Goal: Task Accomplishment & Management: Use online tool/utility

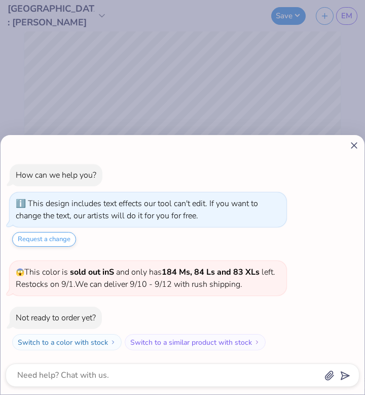
click at [356, 146] on icon at bounding box center [354, 145] width 11 height 11
type textarea "x"
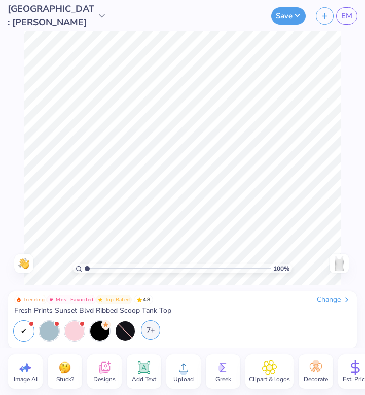
click at [149, 332] on div "7+" at bounding box center [150, 329] width 19 height 19
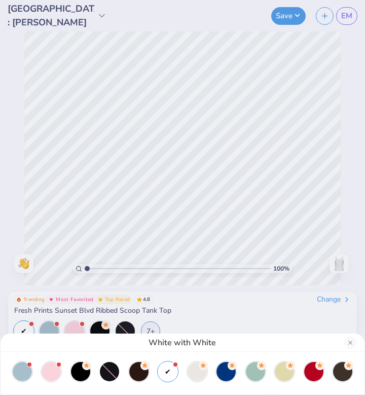
click at [271, 331] on div "White with White" at bounding box center [182, 197] width 365 height 395
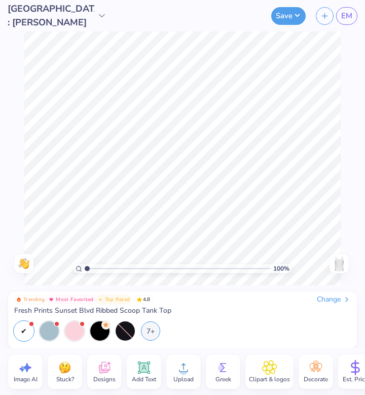
click at [345, 263] on img at bounding box center [339, 263] width 16 height 16
click at [344, 262] on img at bounding box center [339, 263] width 16 height 16
click at [342, 299] on div "Change" at bounding box center [334, 299] width 34 height 9
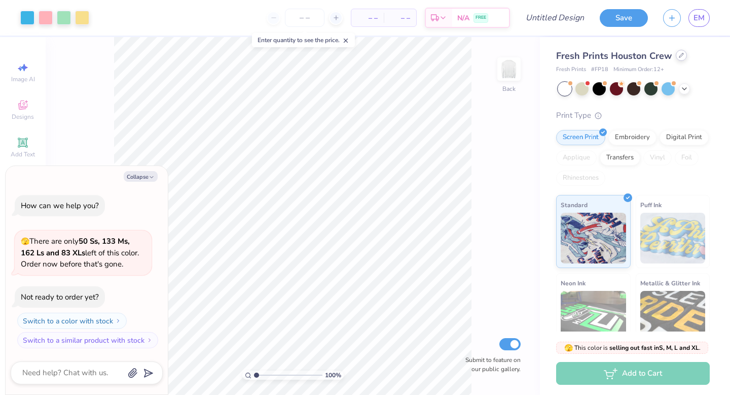
click at [681, 56] on icon at bounding box center [681, 55] width 5 height 5
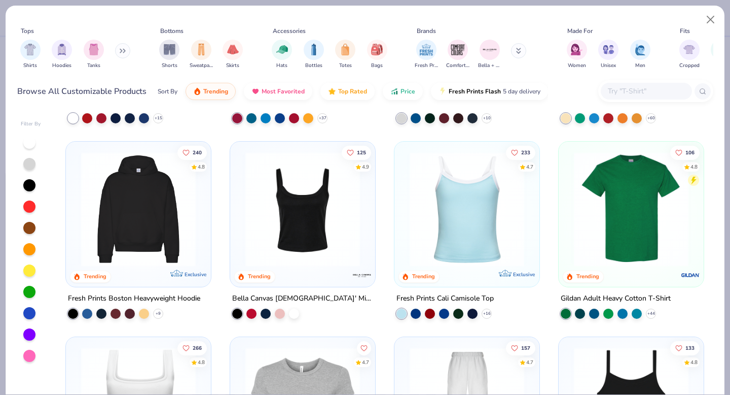
scroll to position [176, 0]
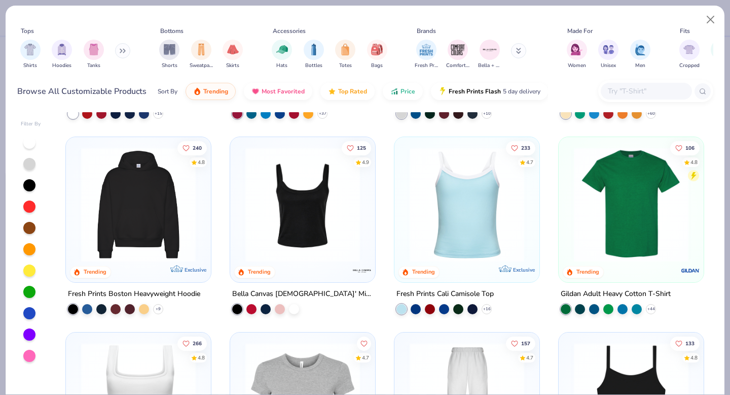
click at [642, 189] on img at bounding box center [631, 204] width 125 height 115
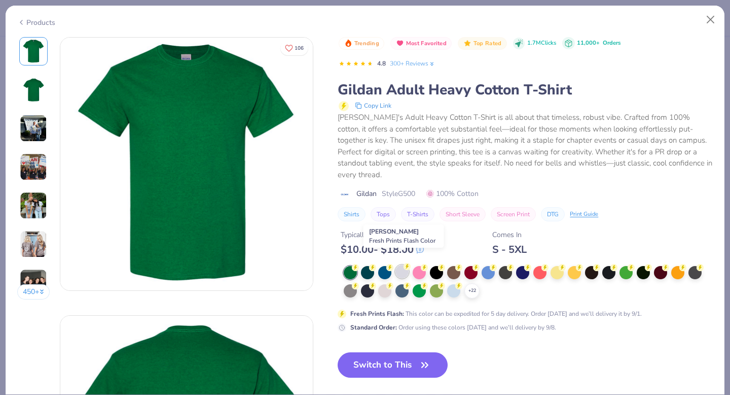
click at [400, 265] on div at bounding box center [402, 271] width 13 height 13
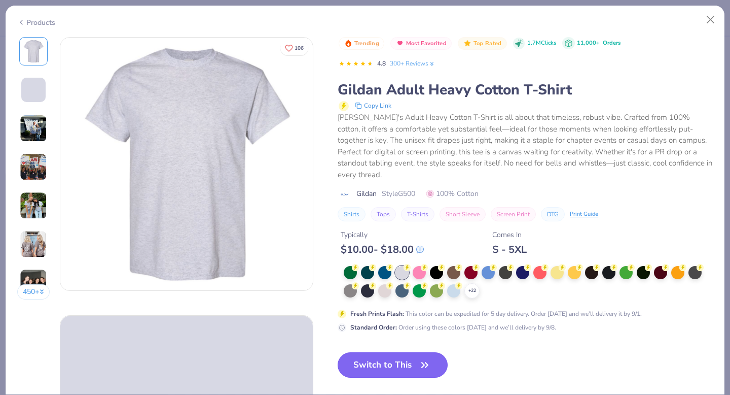
click at [407, 356] on button "Switch to This" at bounding box center [393, 364] width 110 height 25
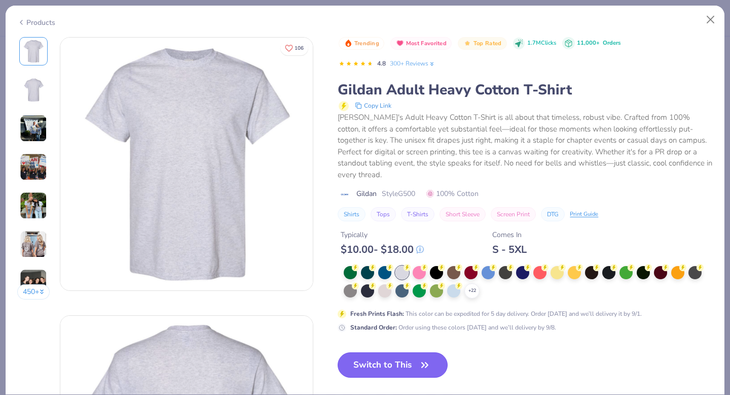
click at [390, 357] on button "Switch to This" at bounding box center [393, 364] width 110 height 25
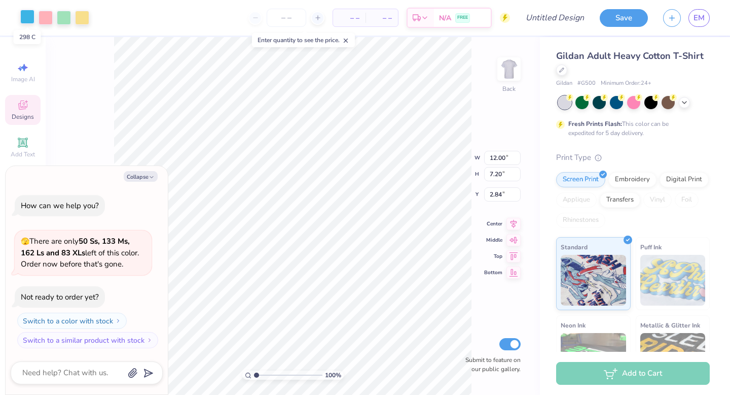
click at [25, 18] on div at bounding box center [27, 17] width 14 height 14
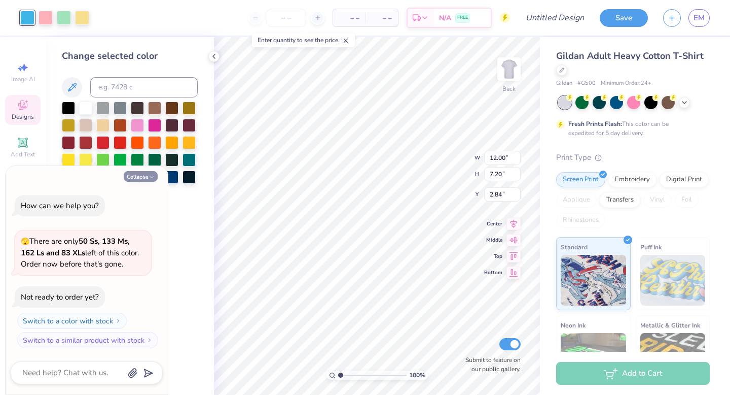
click at [147, 179] on button "Collapse" at bounding box center [141, 176] width 34 height 11
type textarea "x"
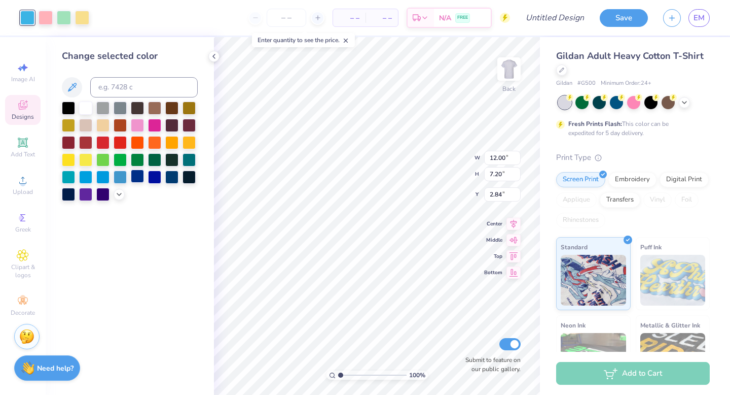
click at [136, 176] on div at bounding box center [137, 175] width 13 height 13
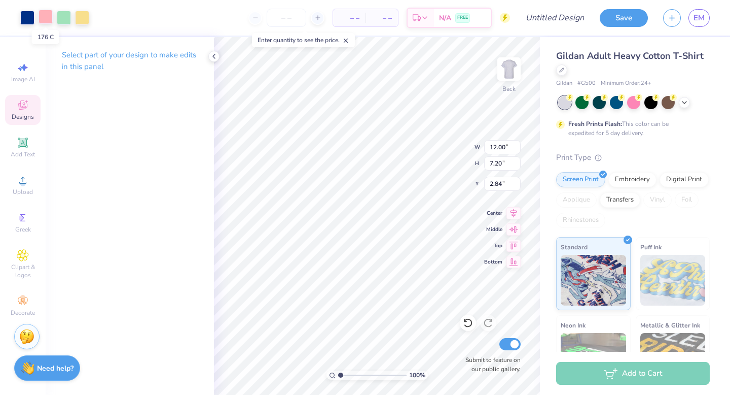
click at [45, 18] on div at bounding box center [46, 17] width 14 height 14
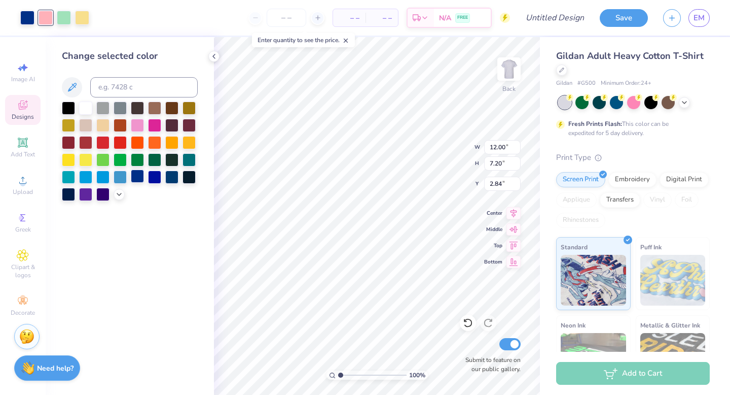
click at [141, 179] on div at bounding box center [137, 175] width 13 height 13
click at [43, 20] on div at bounding box center [46, 17] width 14 height 14
click at [134, 177] on div at bounding box center [137, 175] width 13 height 13
click at [39, 16] on div at bounding box center [46, 17] width 14 height 14
click at [139, 177] on div at bounding box center [137, 175] width 13 height 13
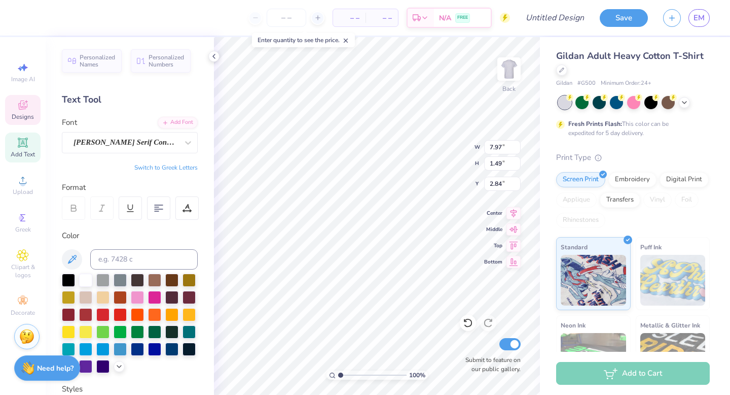
type input "3.00"
type textarea "REHAB SCIENCE"
type textarea "C"
type textarea "STUDENT ASSOCIATION"
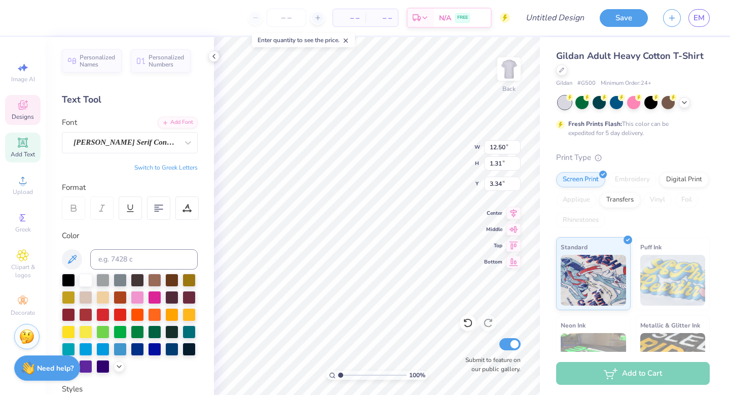
type input "12.50"
type input "1.31"
type input "3.00"
type input "11.92"
type input "6.61"
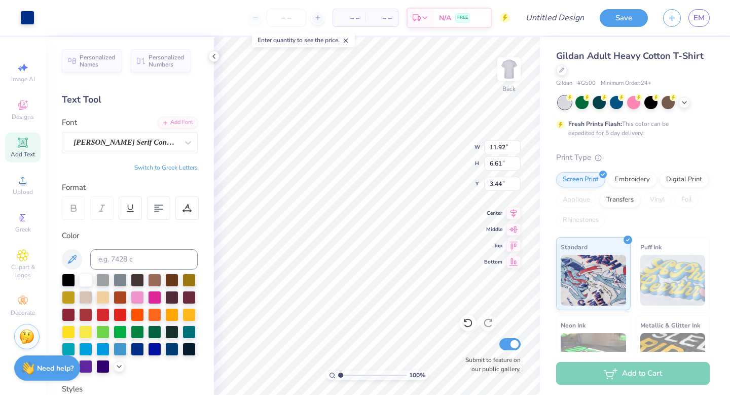
type input "2.47"
type input "11.06"
type input "6.14"
type input "2.56"
click at [135, 139] on div "Noto Serif Condensed Black" at bounding box center [126, 142] width 107 height 16
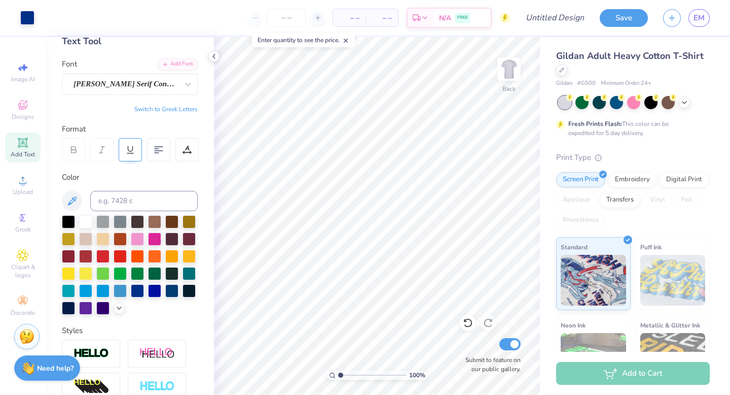
scroll to position [110, 0]
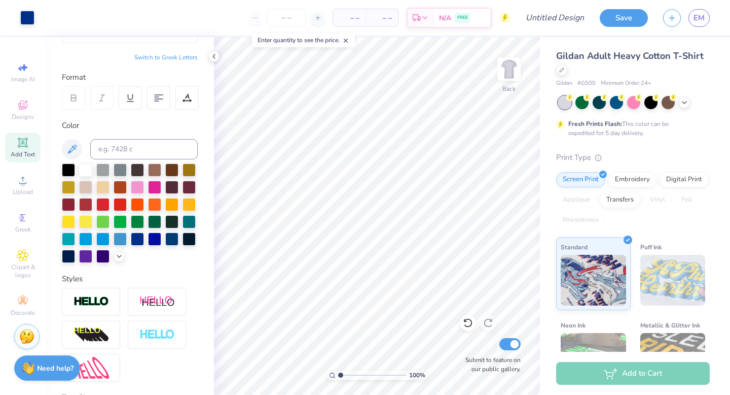
click at [24, 148] on icon at bounding box center [23, 142] width 12 height 12
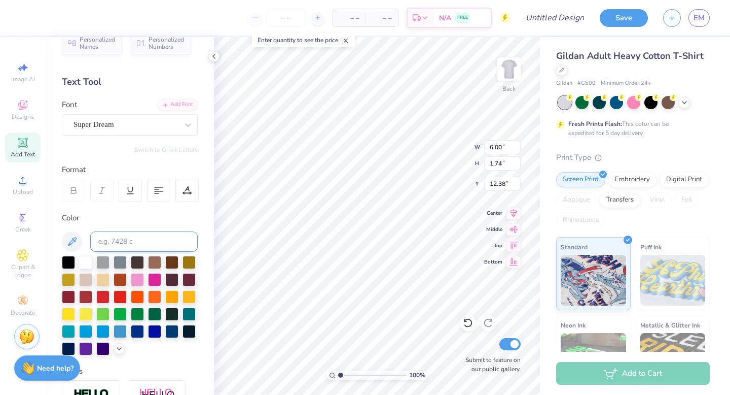
scroll to position [0, 0]
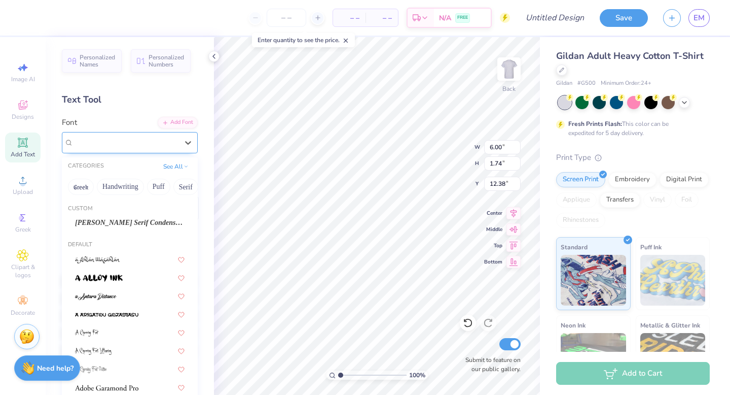
click at [143, 147] on div "Super Dream" at bounding box center [126, 142] width 107 height 16
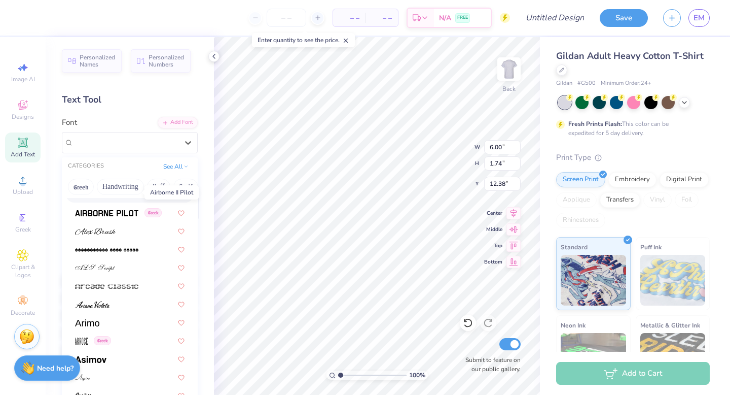
scroll to position [268, 0]
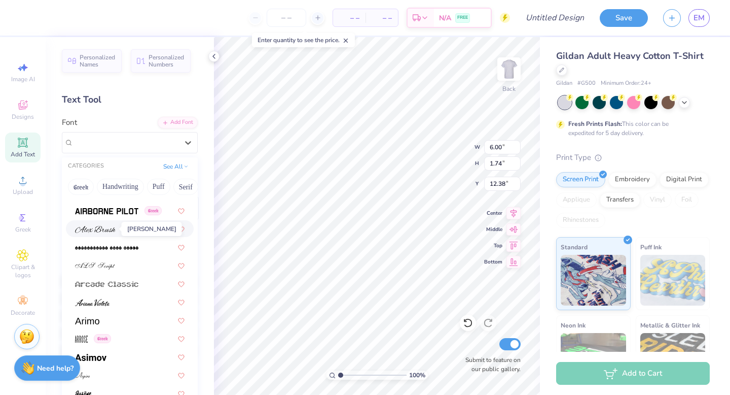
click at [114, 229] on img at bounding box center [95, 229] width 41 height 7
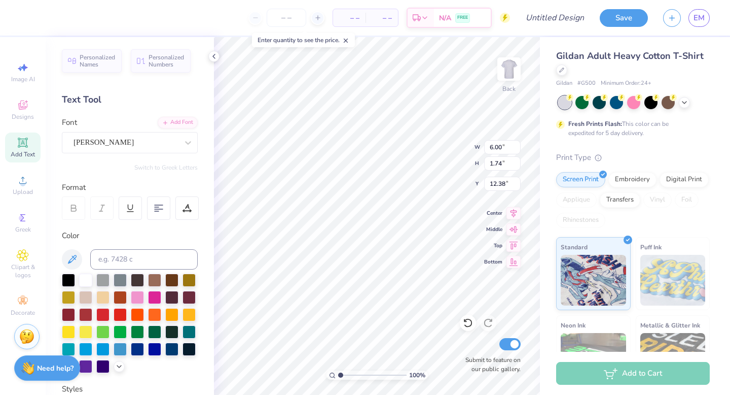
type input "7.57"
type input "2.02"
type input "12.24"
click at [113, 146] on div "Alex Brush" at bounding box center [126, 142] width 107 height 16
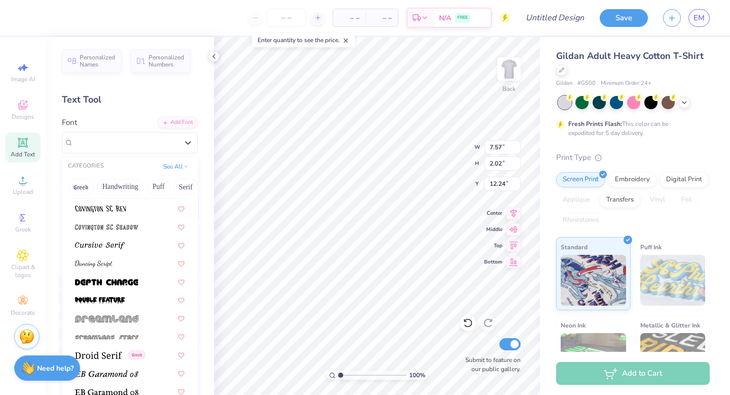
scroll to position [1713, 0]
click at [115, 261] on div at bounding box center [130, 262] width 110 height 11
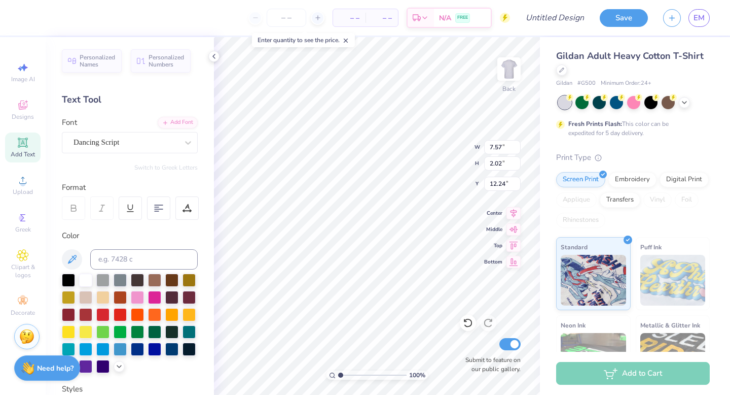
type input "5.38"
type input "2.07"
type input "12.22"
click at [92, 144] on div "Dancing Script" at bounding box center [126, 142] width 107 height 16
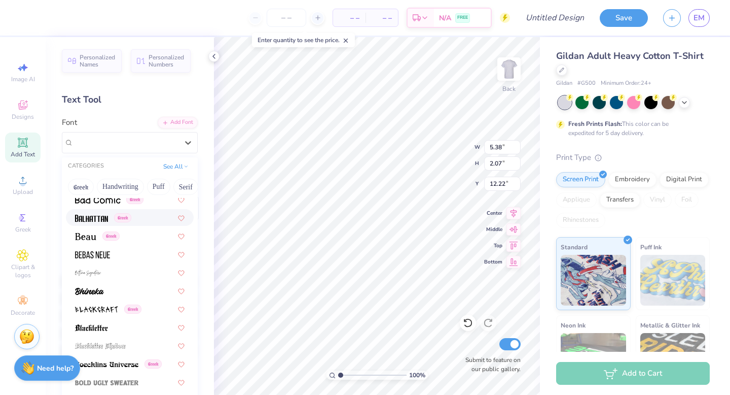
scroll to position [481, 0]
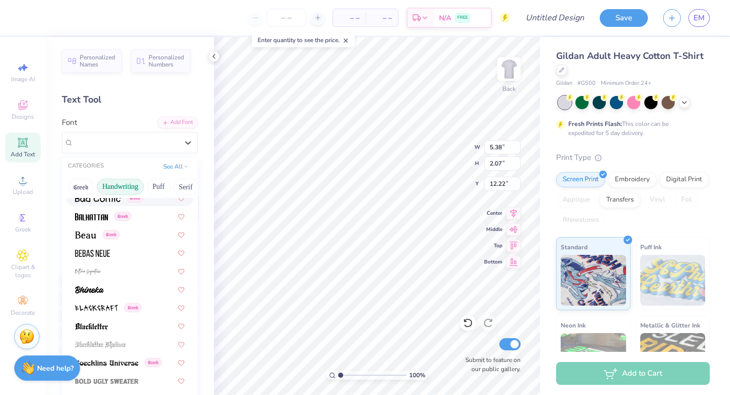
click at [122, 191] on button "Handwriting" at bounding box center [120, 187] width 47 height 16
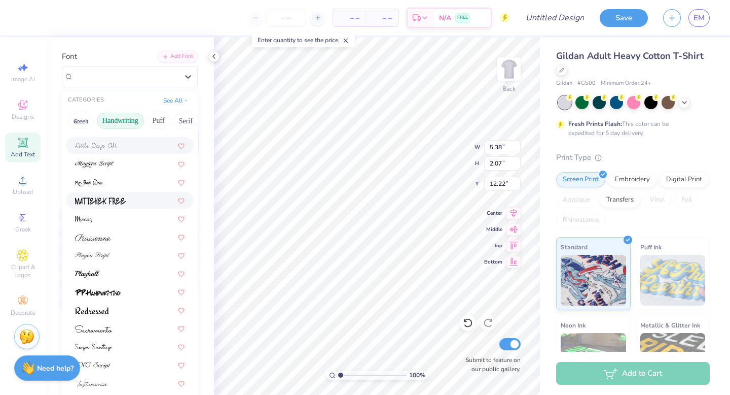
scroll to position [69, 0]
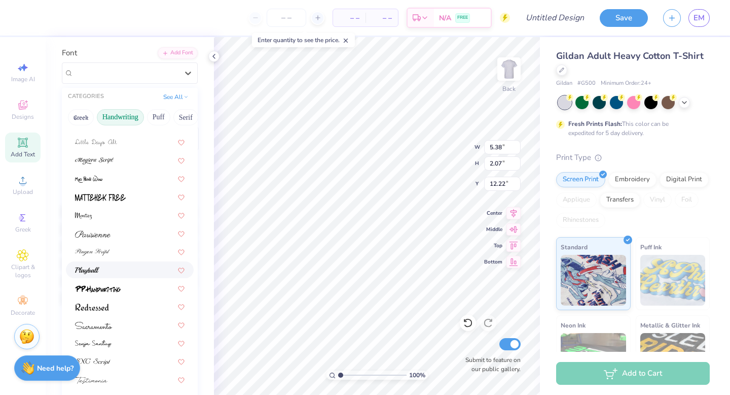
click at [103, 262] on div at bounding box center [130, 269] width 128 height 17
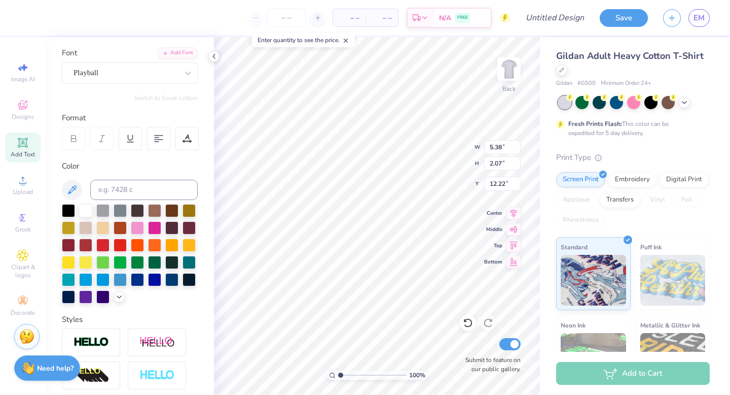
type input "6.79"
type input "1.82"
type input "12.34"
type textarea "T"
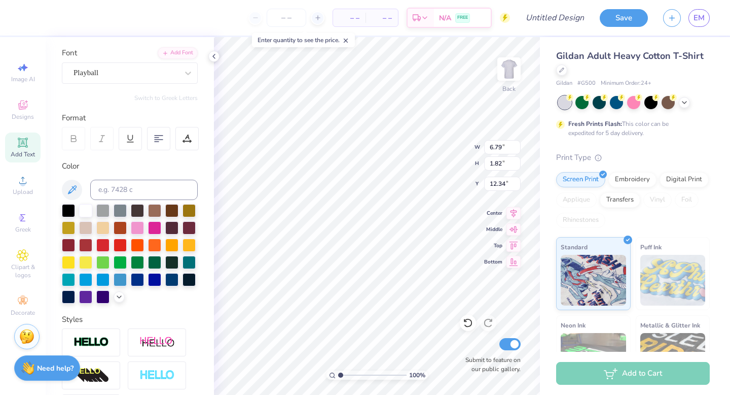
type textarea "University of Pittsburgh"
type input "6.90"
type input "0.77"
type input "9.05"
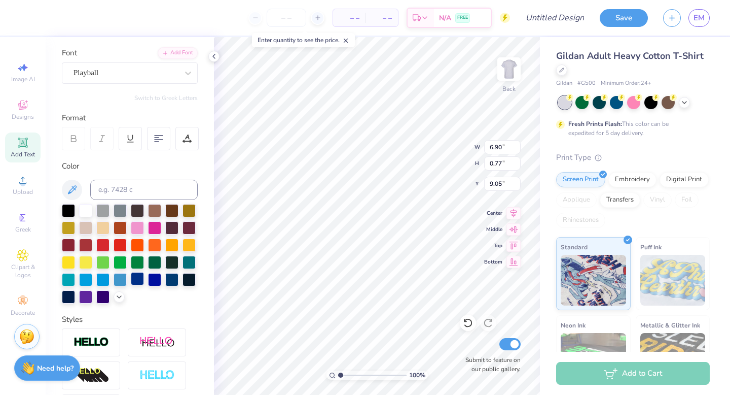
click at [138, 279] on div at bounding box center [137, 278] width 13 height 13
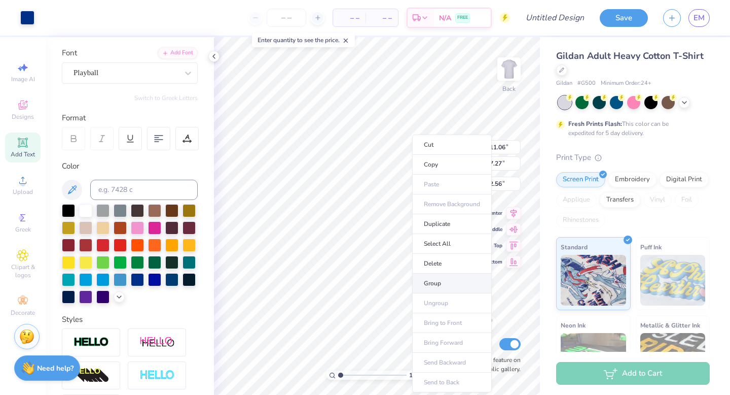
click at [446, 283] on li "Group" at bounding box center [452, 283] width 80 height 20
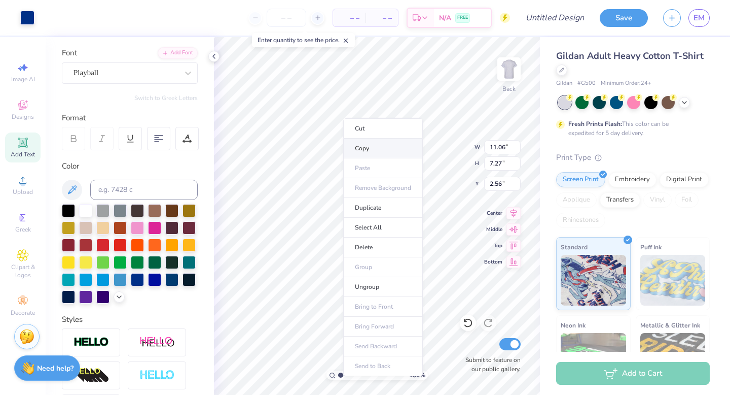
click at [387, 154] on li "Copy" at bounding box center [383, 148] width 80 height 20
click at [378, 164] on li "Copy" at bounding box center [393, 165] width 80 height 20
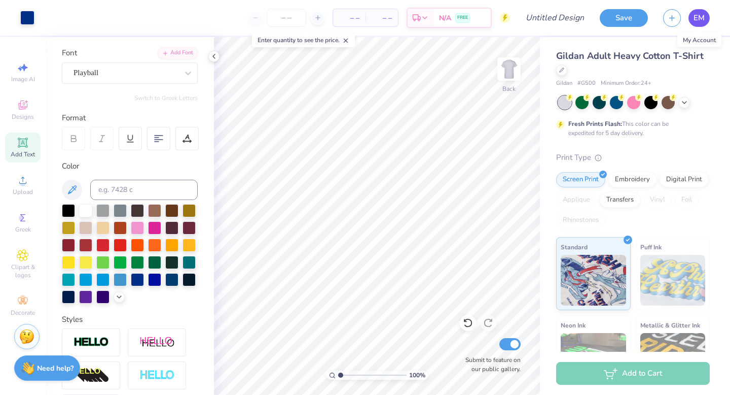
click at [697, 25] on link "EM" at bounding box center [699, 18] width 21 height 18
type input "2.58"
type input "6.90"
type input "0.77"
type input "9.07"
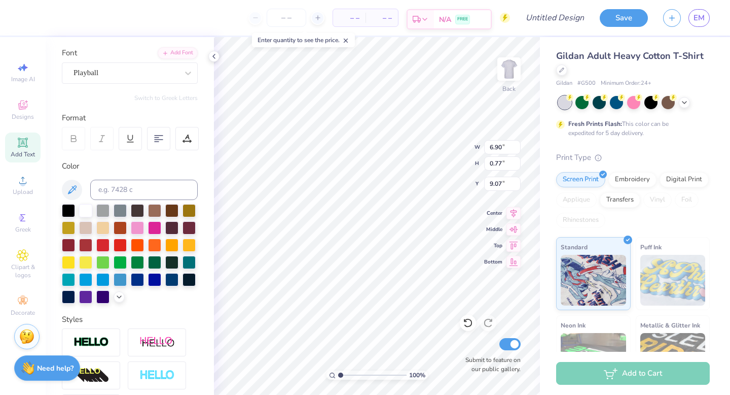
scroll to position [0, 4]
click at [96, 74] on div "Playball" at bounding box center [126, 73] width 107 height 16
click at [115, 115] on button "Handwriting" at bounding box center [120, 117] width 47 height 16
type input "vanilla extract"
click at [180, 97] on button "See All" at bounding box center [175, 96] width 31 height 10
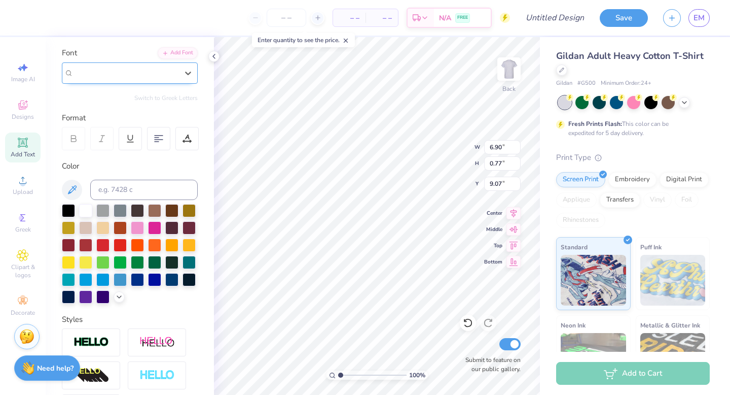
click at [127, 71] on div "Playball" at bounding box center [126, 73] width 107 height 16
click at [164, 54] on icon at bounding box center [165, 52] width 6 height 6
click at [101, 70] on div "Playball" at bounding box center [126, 73] width 107 height 16
type input "v"
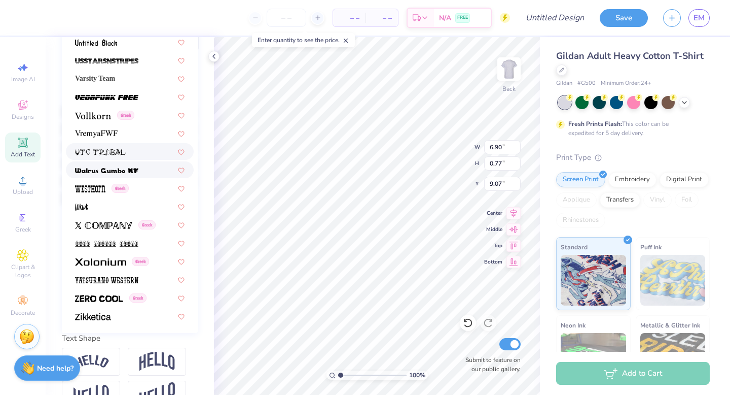
scroll to position [177, 0]
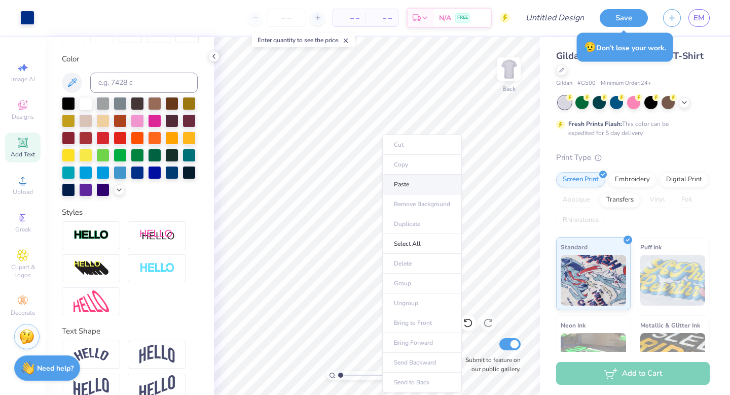
click at [418, 181] on li "Paste" at bounding box center [422, 184] width 80 height 20
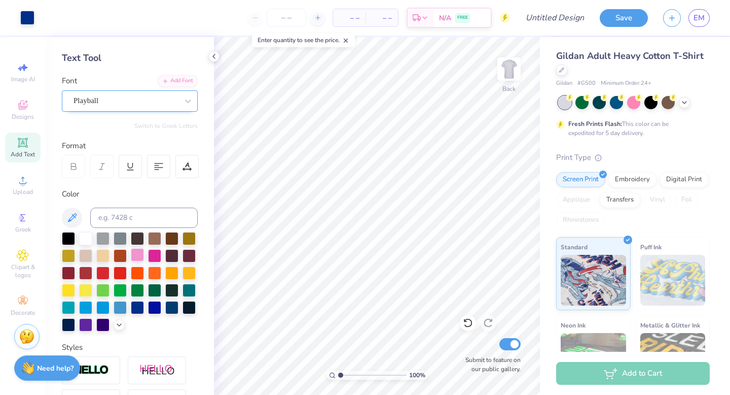
scroll to position [0, 0]
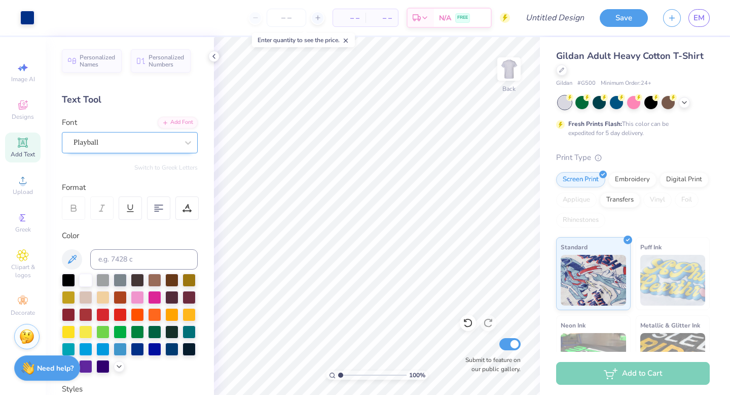
click at [131, 147] on div "Playball" at bounding box center [126, 142] width 107 height 16
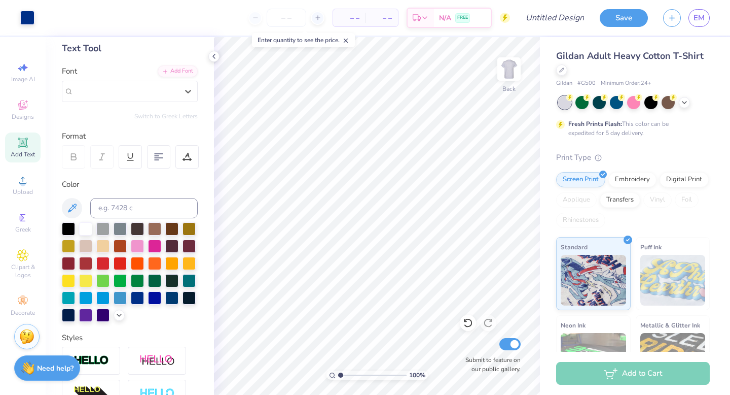
scroll to position [31, 0]
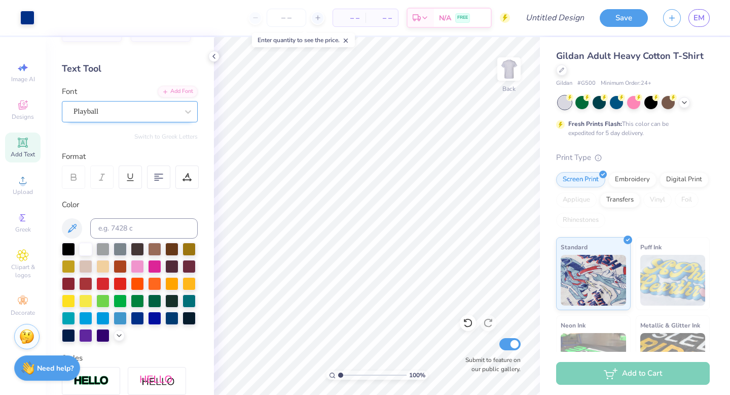
click at [167, 114] on div "Playball" at bounding box center [126, 111] width 107 height 16
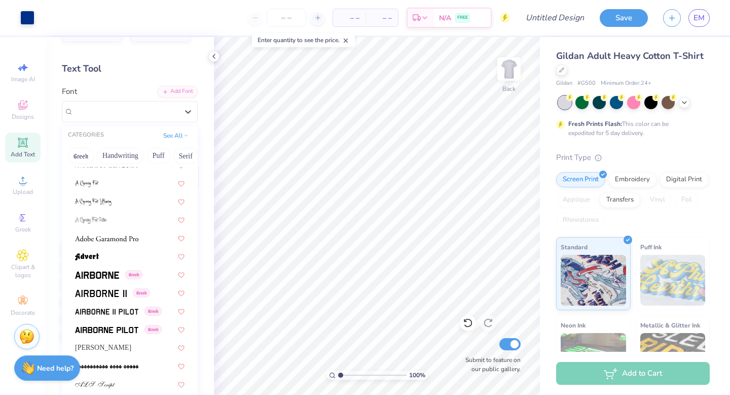
scroll to position [90, 0]
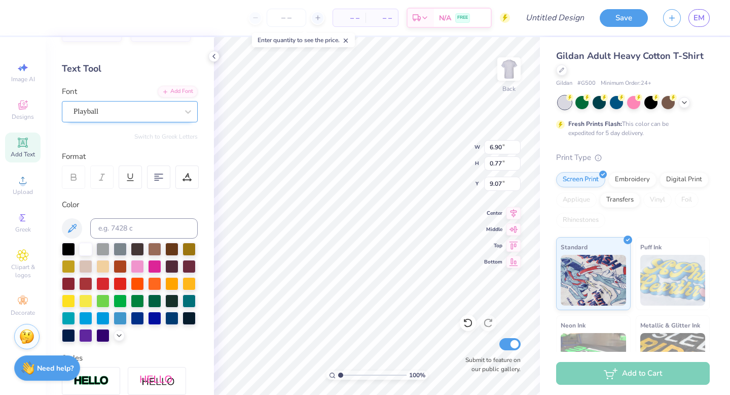
click at [147, 108] on div "Playball" at bounding box center [126, 111] width 107 height 16
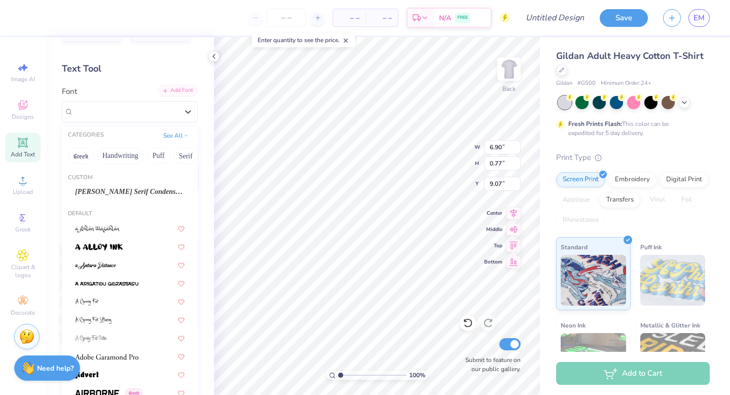
click at [191, 92] on div "Add Font" at bounding box center [178, 91] width 40 height 12
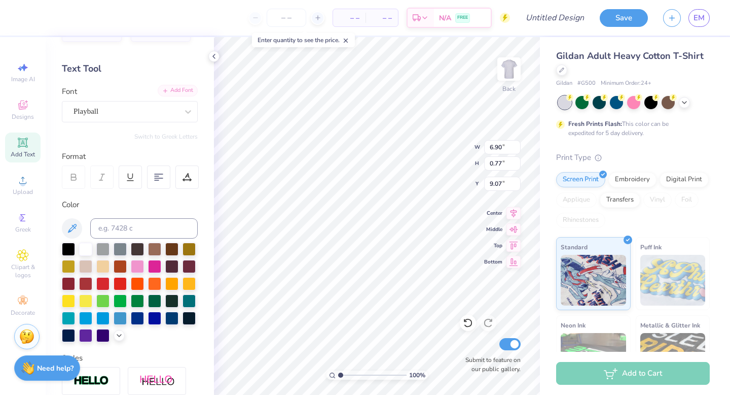
click at [176, 92] on div "Add Font" at bounding box center [178, 91] width 40 height 12
click at [126, 112] on div "Playball" at bounding box center [126, 111] width 107 height 16
click at [181, 89] on div "Add Font" at bounding box center [178, 91] width 40 height 12
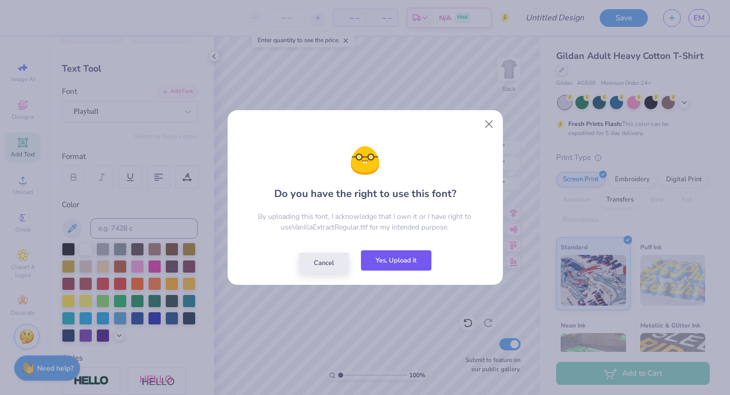
click at [406, 262] on button "Yes, Upload it" at bounding box center [396, 260] width 71 height 21
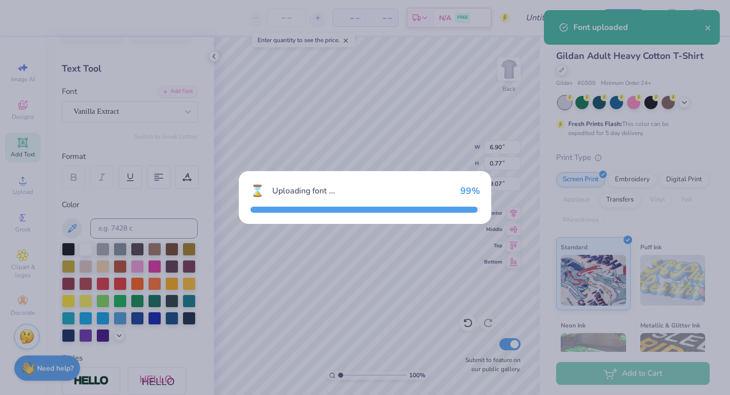
type input "9.87"
type input "0.92"
type input "9.00"
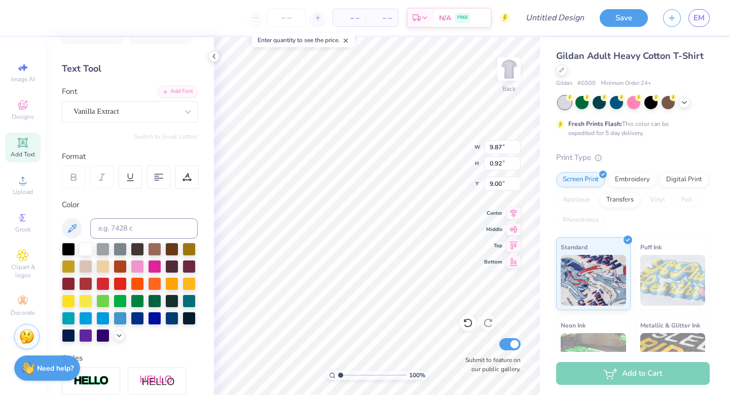
scroll to position [0, 0]
type textarea "UNIVERSITY OF PITTSBURGH"
type input "8.00"
type input "0.47"
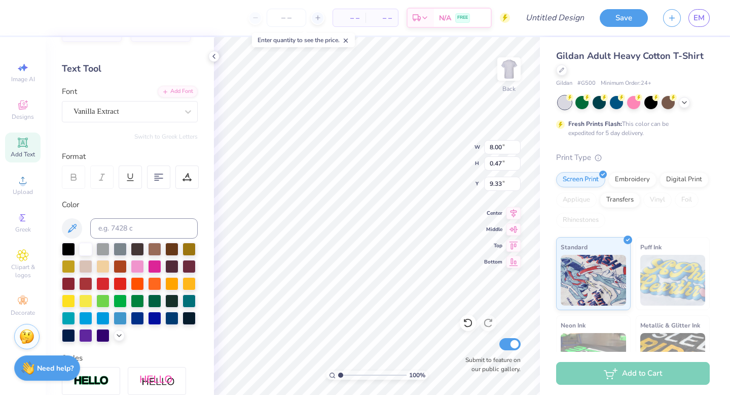
type input "9.01"
type input "2.72"
type input "7.69"
type input "8.73"
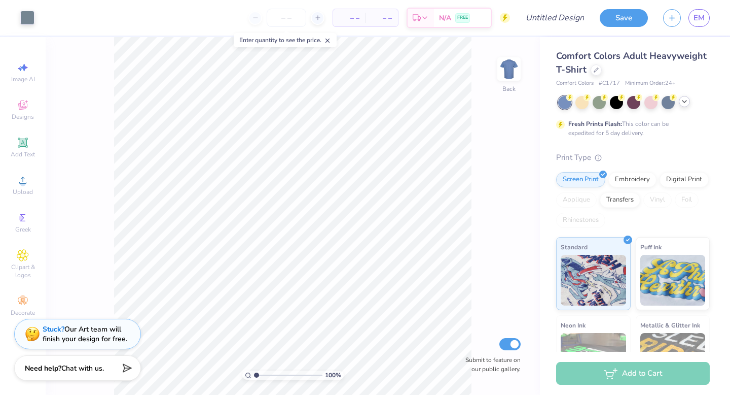
click at [684, 102] on polyline at bounding box center [685, 101] width 4 height 2
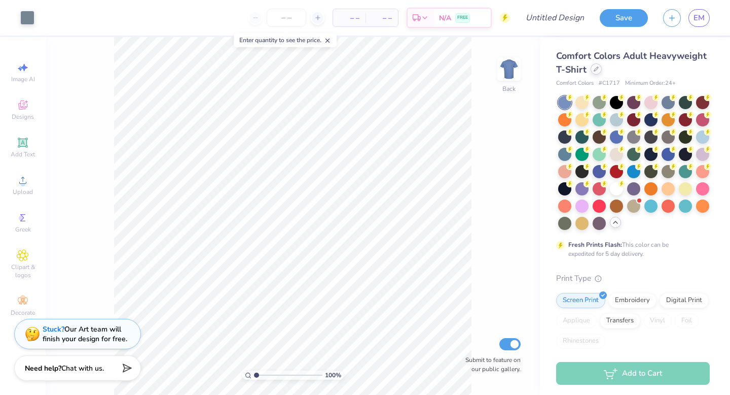
click at [599, 66] on div at bounding box center [596, 68] width 11 height 11
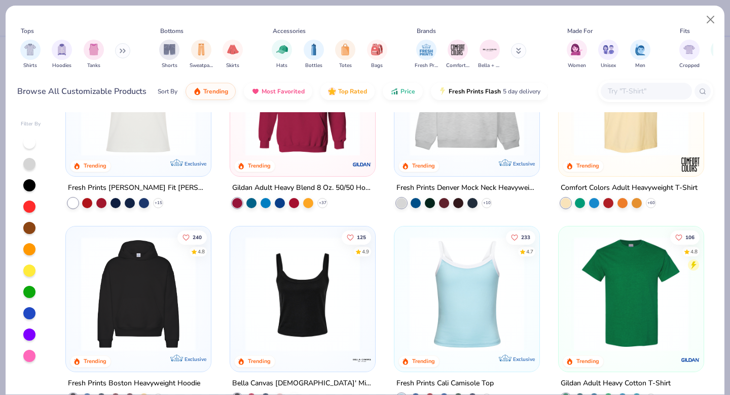
scroll to position [91, 0]
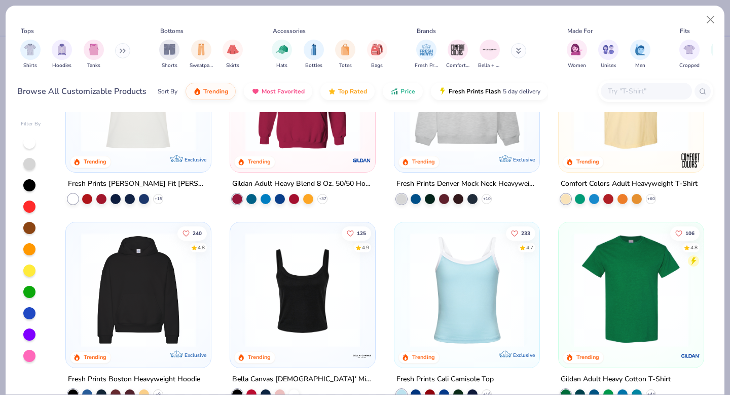
click at [613, 307] on img at bounding box center [631, 289] width 125 height 115
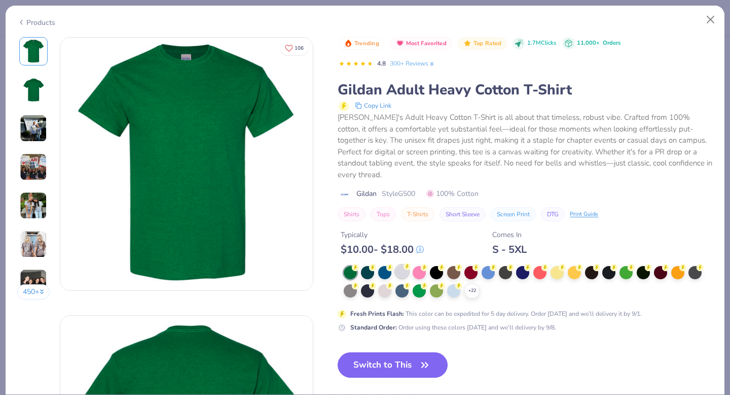
click at [401, 265] on div at bounding box center [402, 271] width 13 height 13
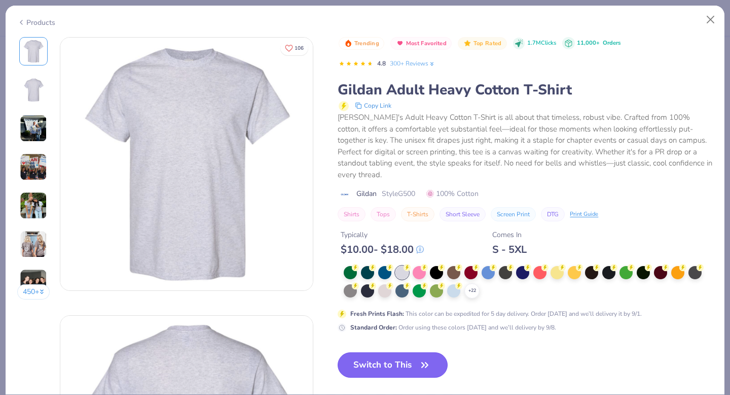
click at [399, 354] on button "Switch to This" at bounding box center [393, 364] width 110 height 25
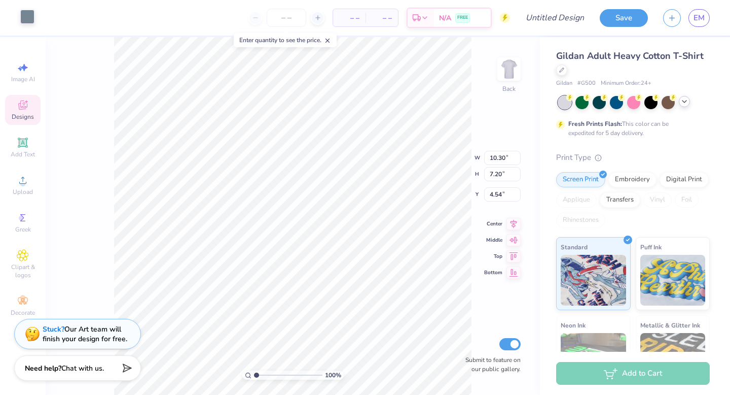
click at [24, 25] on div "Art colors" at bounding box center [17, 18] width 34 height 36
click at [24, 22] on div at bounding box center [27, 17] width 14 height 14
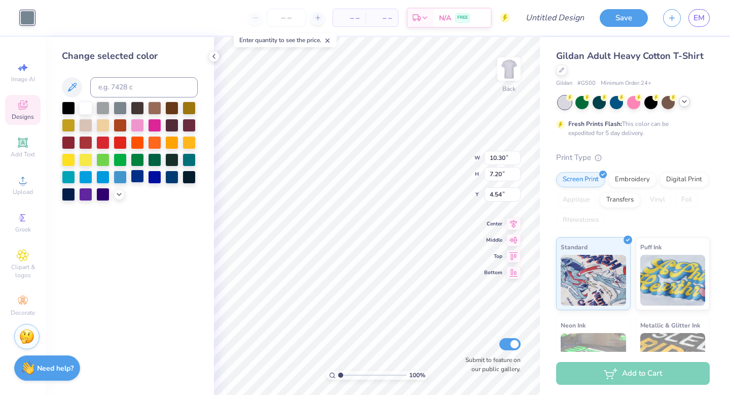
click at [134, 176] on div at bounding box center [137, 175] width 13 height 13
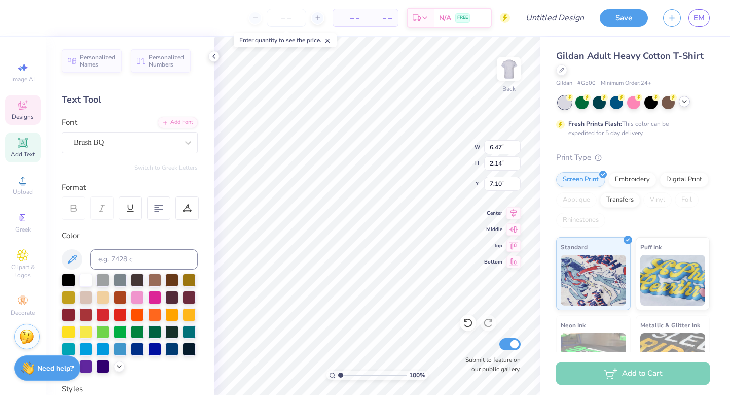
type textarea "T"
type textarea "Science"
type input "6.76"
type input "2.17"
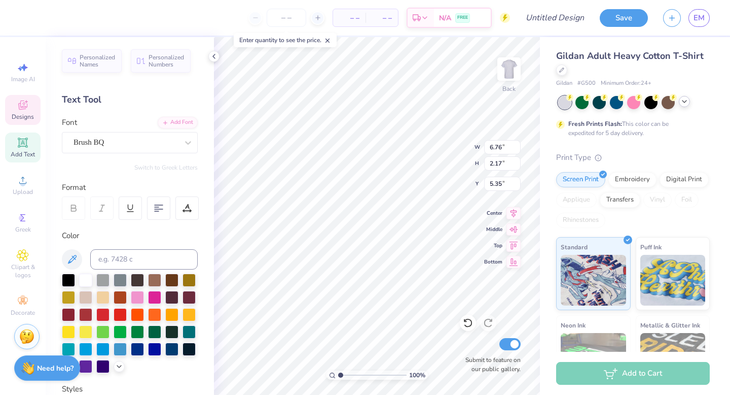
type input "5.35"
type textarea "P"
type textarea "Rehabilitation"
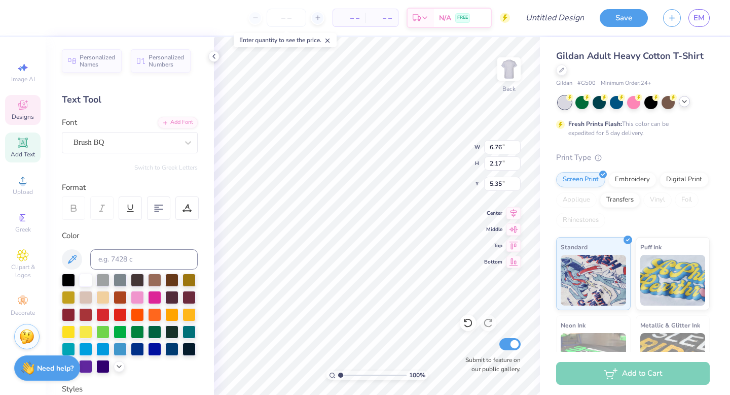
scroll to position [0, 2]
type input "7.59"
type input "1.12"
type input "6.08"
type input "9.20"
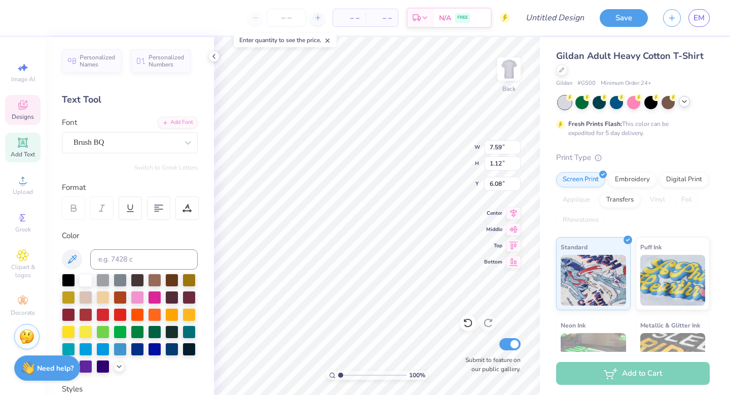
type input "1.36"
type input "5.56"
type input "5.16"
type input "1.47"
type input "7.40"
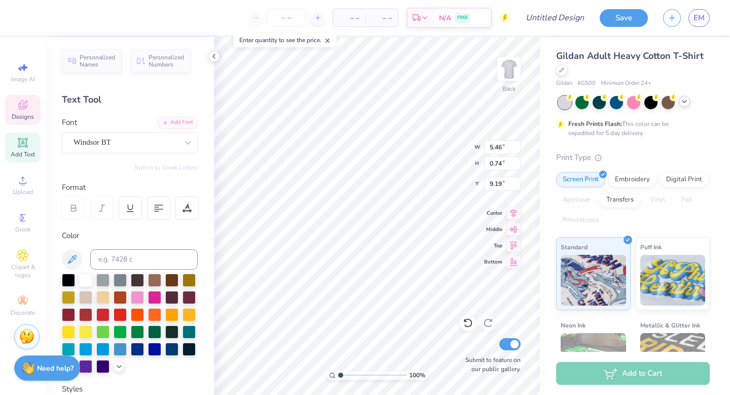
scroll to position [0, 0]
type textarea "H"
type textarea "Student Association"
click at [466, 323] on icon at bounding box center [468, 323] width 10 height 10
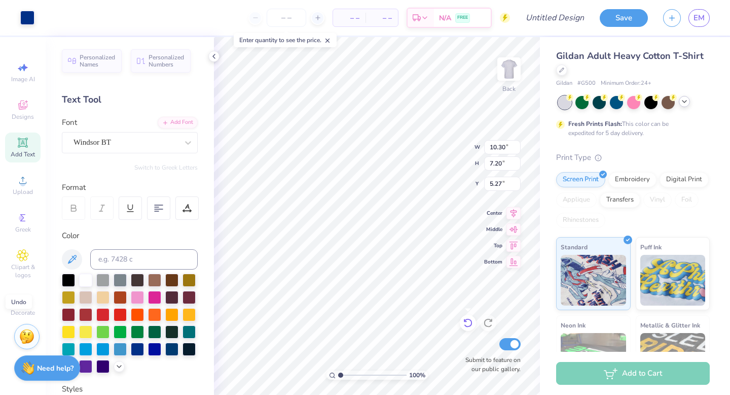
type input "4.54"
click at [468, 317] on div at bounding box center [468, 322] width 16 height 16
type input "4.54"
click at [447, 145] on div "100 % Back W 10.30 10.30 " H 7.20 7.20 " Y 4.54 4.54 " Center Middle Top Bottom…" at bounding box center [377, 216] width 326 height 358
type input "10.30"
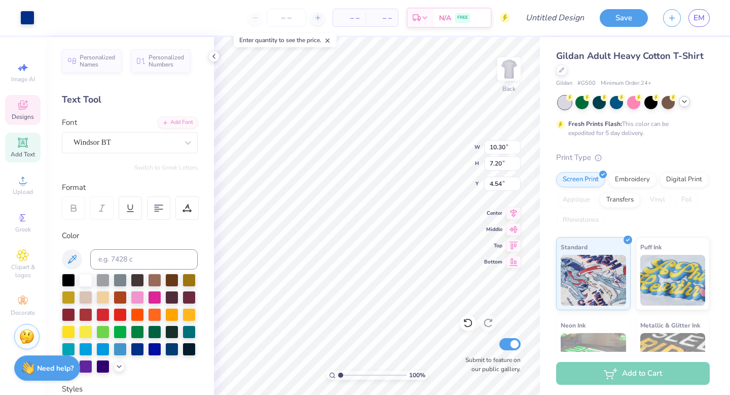
type input "7.20"
type input "4.84"
type input "11.41"
type input "7.97"
type input "2.00"
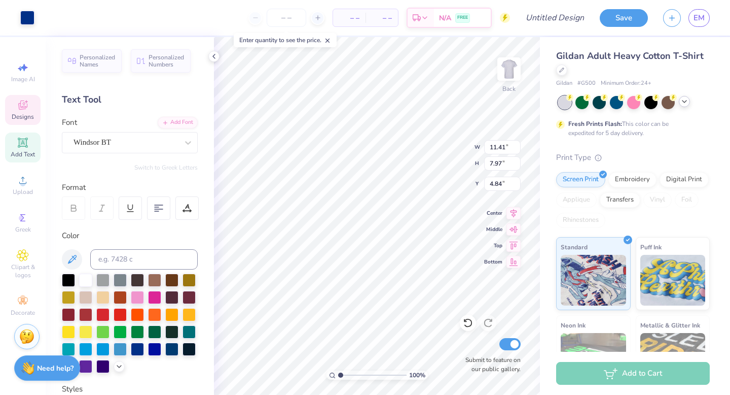
type input "1.03"
type input "16.09"
type input "11.41"
type input "7.97"
type input "4.15"
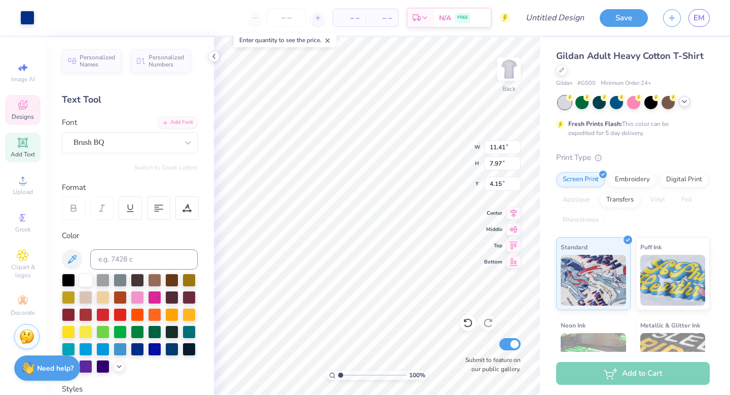
type input "9.20"
type input "1.36"
type input "5.38"
type input "5.16"
type input "1.47"
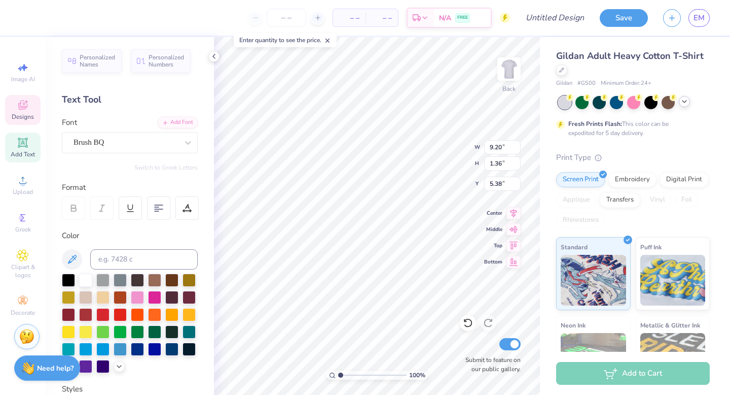
type input "7.40"
type input "5.16"
type input "1.47"
type input "7.10"
type input "8.84"
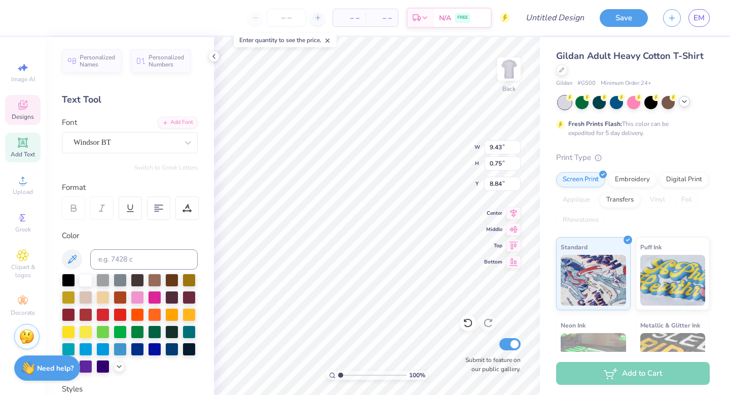
type input "8.51"
type input "0.68"
type input "8.80"
type input "3.87"
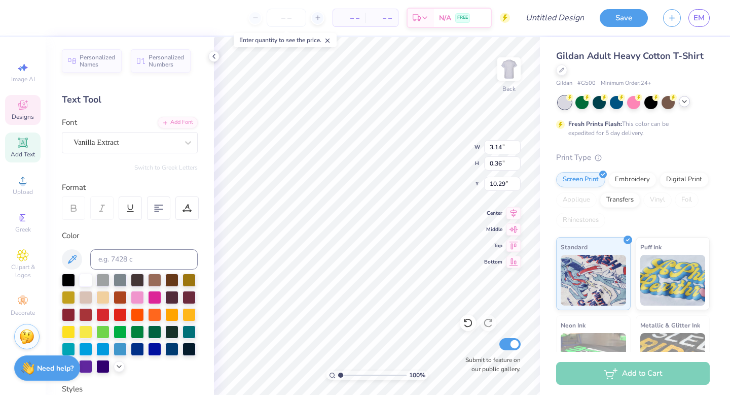
type input "0.39"
type input "10.78"
type input "3.14"
type input "0.36"
type input "10.41"
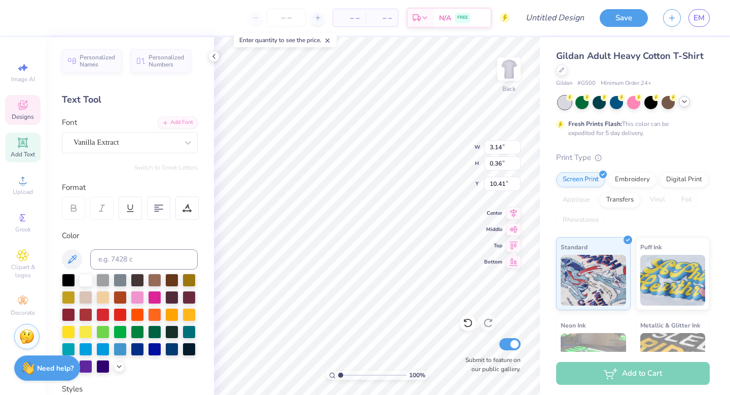
scroll to position [0, 0]
type textarea "F"
type textarea "PITTSBURGH, PA"
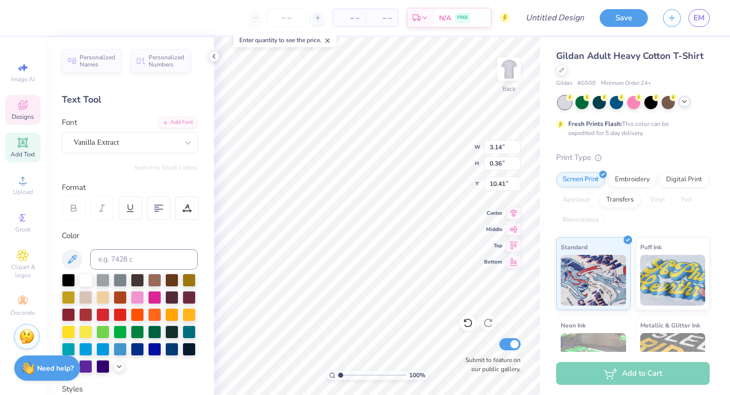
type input "3.87"
type input "0.39"
type input "10.78"
type input "9.95"
click at [461, 142] on div "100 % Back W 3.71 3.71 " H 0.43 0.43 " Y 9.95 9.95 " Center Middle Top Bottom S…" at bounding box center [377, 216] width 326 height 358
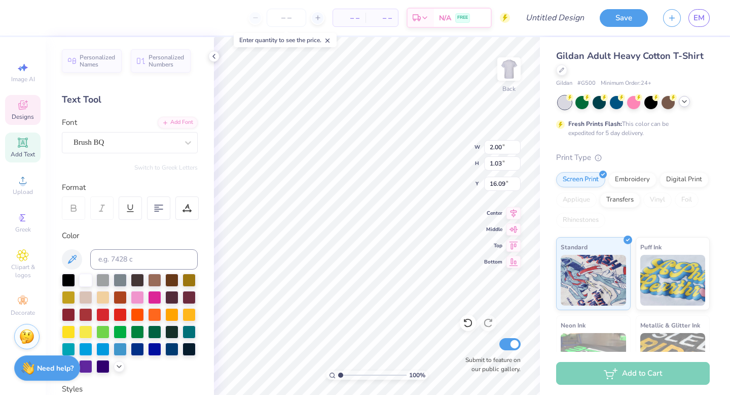
type input "16.08"
type textarea "2025"
type input "10.16"
type input "1.74"
type input "0.88"
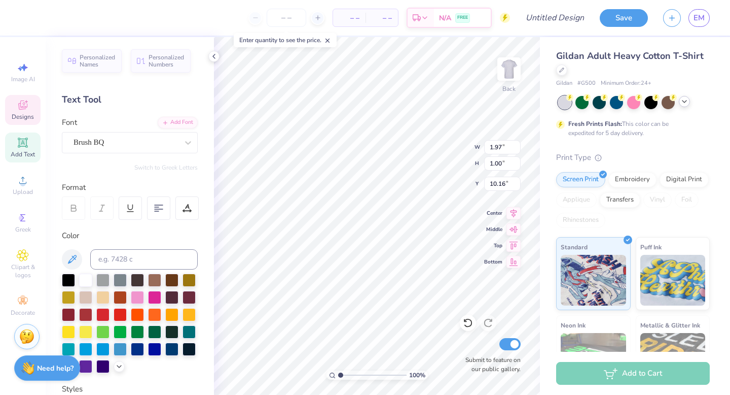
type input "10.28"
click at [445, 141] on div "100 % Back W 1.74 1.74 " H 0.88 0.88 " Y 10.28 10.28 " Center Middle Top Bottom…" at bounding box center [377, 216] width 326 height 358
type input "10.16"
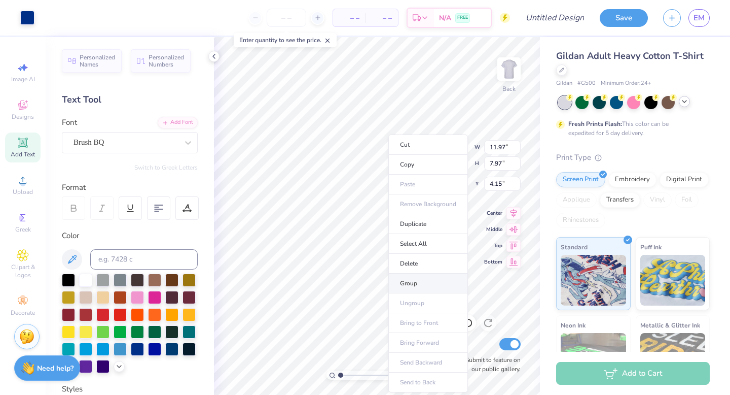
click at [416, 285] on li "Group" at bounding box center [429, 283] width 80 height 20
type input "2.54"
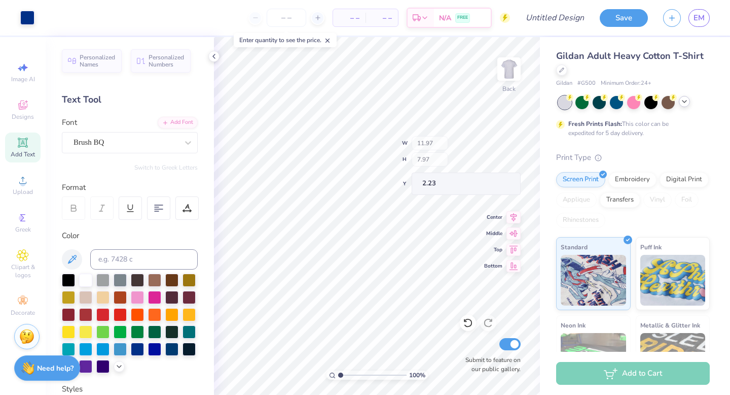
type input "2.23"
click at [694, 17] on span "EM" at bounding box center [699, 18] width 11 height 12
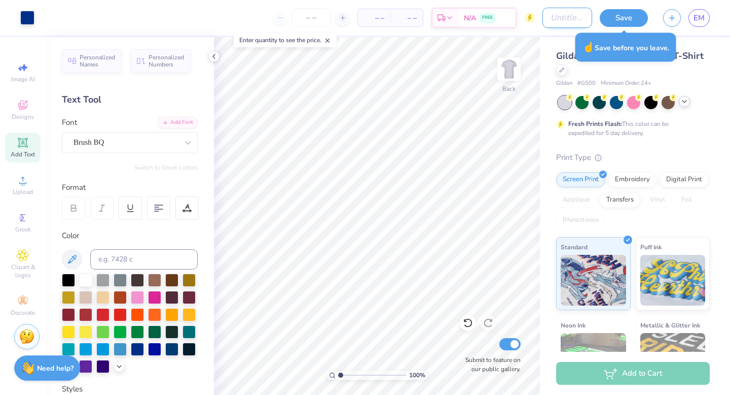
click at [564, 20] on input "Design Title" at bounding box center [568, 18] width 50 height 20
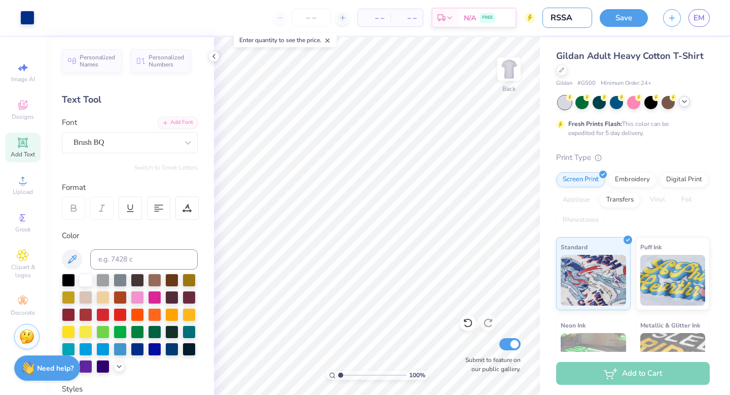
type input "RSSA"
type input "3.71"
type input "0.43"
type input "8.03"
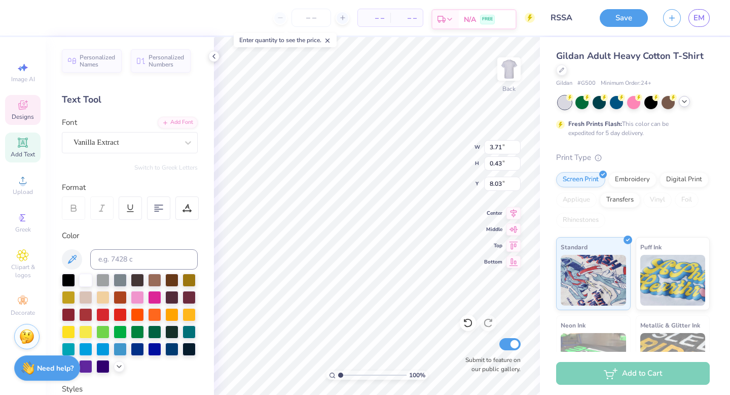
scroll to position [1, 1]
type textarea "[GEOGRAPHIC_DATA]"
type input "11.97"
type input "7.97"
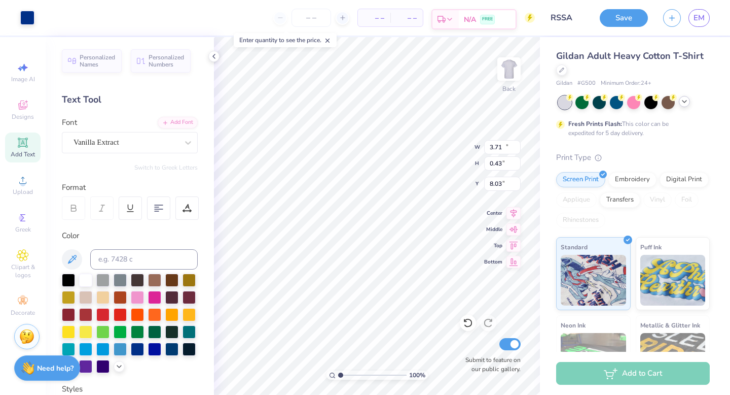
type input "2.23"
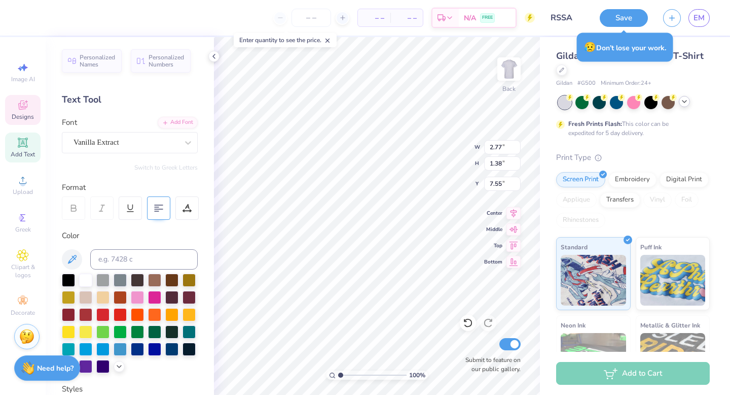
click at [156, 210] on icon at bounding box center [158, 207] width 9 height 9
type input "7.74"
type input "7.99"
type input "8.51"
type input "0.68"
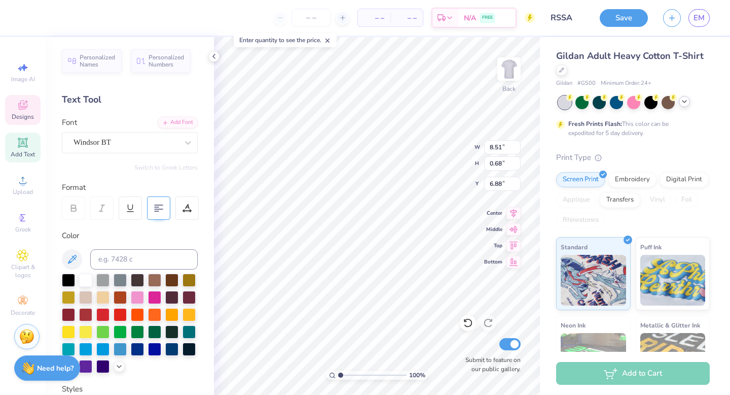
type input "6.88"
type input "2.77"
type input "1.38"
type input "7.99"
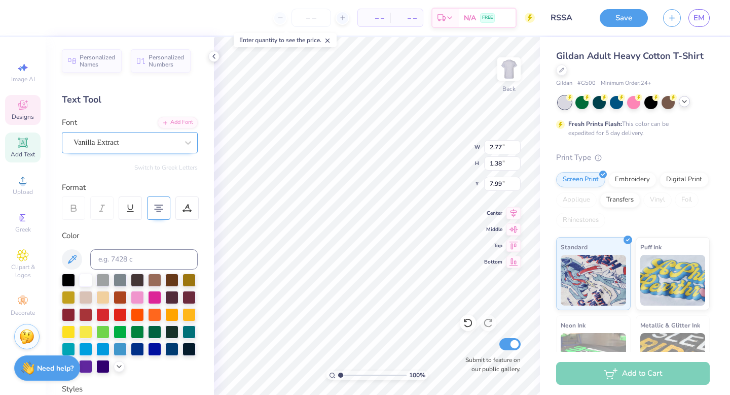
click at [142, 144] on div "Vanilla Extract" at bounding box center [126, 142] width 107 height 16
click at [127, 147] on div "Vanilla Extract" at bounding box center [126, 142] width 107 height 16
copy div
click at [157, 138] on div "Vanilla Extract" at bounding box center [126, 142] width 107 height 16
click at [182, 145] on div at bounding box center [188, 142] width 18 height 18
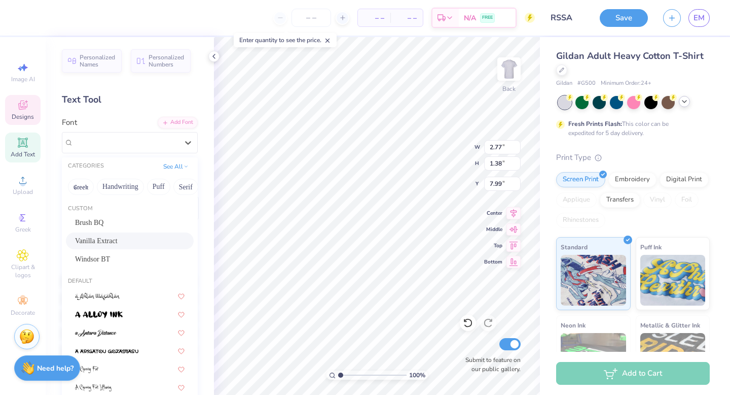
click at [118, 239] on span "Vanilla Extract" at bounding box center [96, 240] width 43 height 11
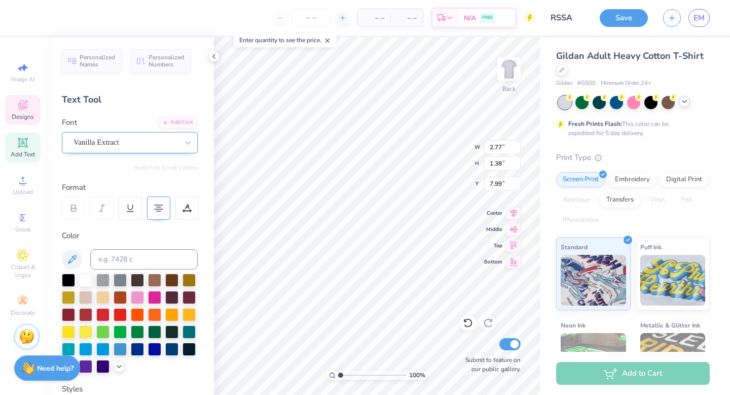
click at [139, 141] on div "Vanilla Extract" at bounding box center [126, 142] width 107 height 16
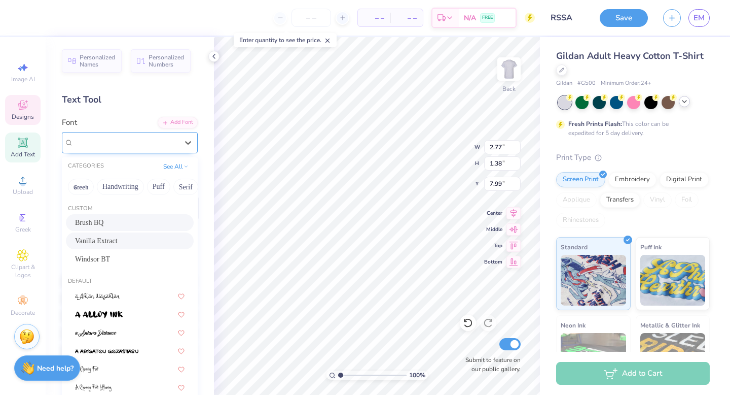
drag, startPoint x: 125, startPoint y: 237, endPoint x: 114, endPoint y: 137, distance: 101.0
click at [114, 137] on div "option Brush BQ focused, 1 of 314. 314 results available. Use Up and Down to ch…" at bounding box center [130, 142] width 136 height 21
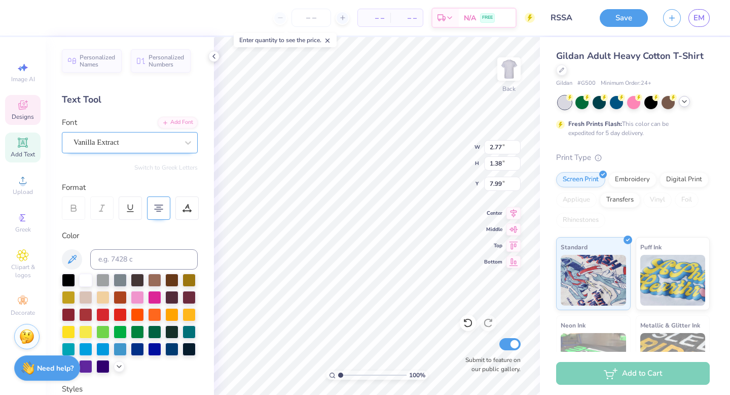
click at [98, 144] on div "Vanilla Extract" at bounding box center [126, 142] width 107 height 16
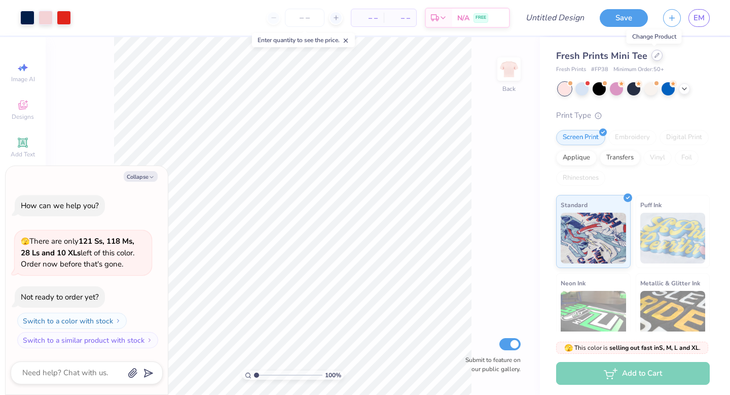
click at [656, 59] on div at bounding box center [657, 55] width 11 height 11
type textarea "x"
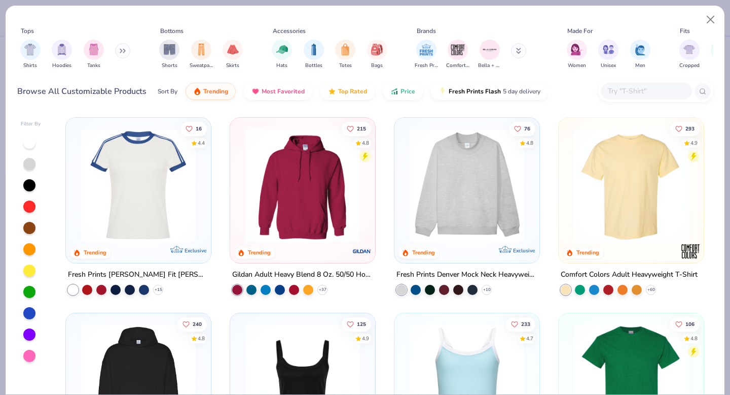
click at [636, 92] on input "text" at bounding box center [646, 91] width 78 height 12
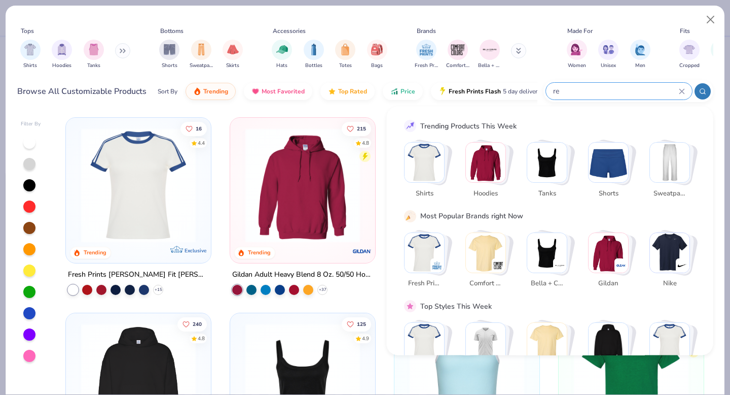
type input "r"
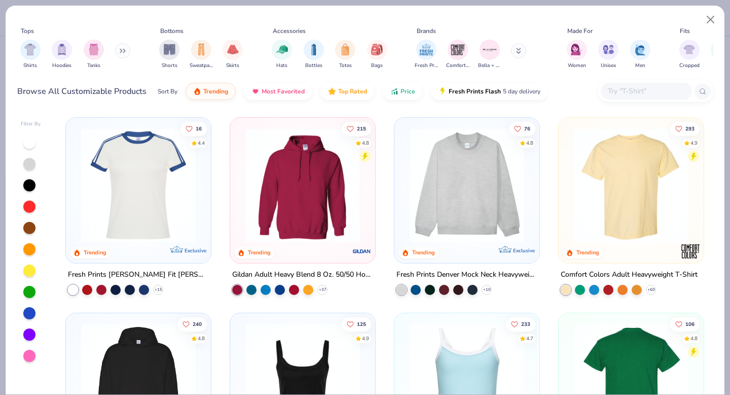
click at [628, 356] on img at bounding box center [631, 380] width 125 height 115
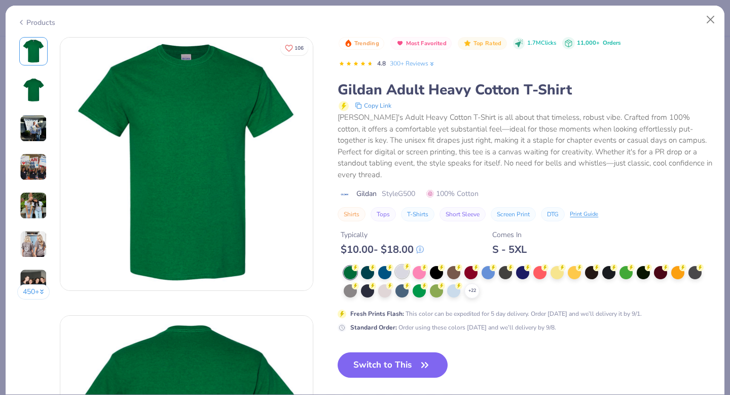
click at [403, 265] on div at bounding box center [402, 271] width 13 height 13
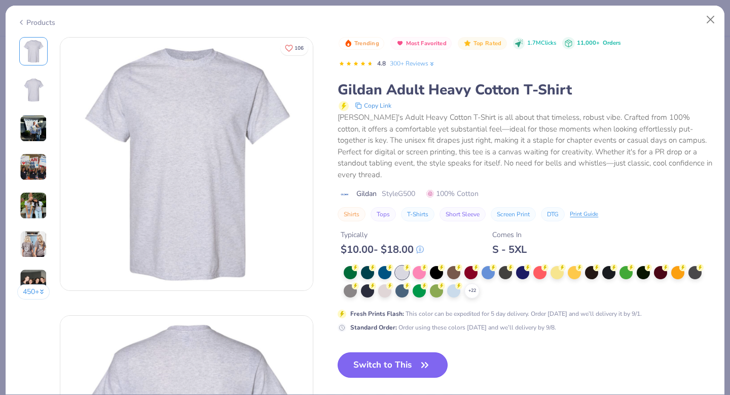
click at [399, 355] on button "Switch to This" at bounding box center [393, 364] width 110 height 25
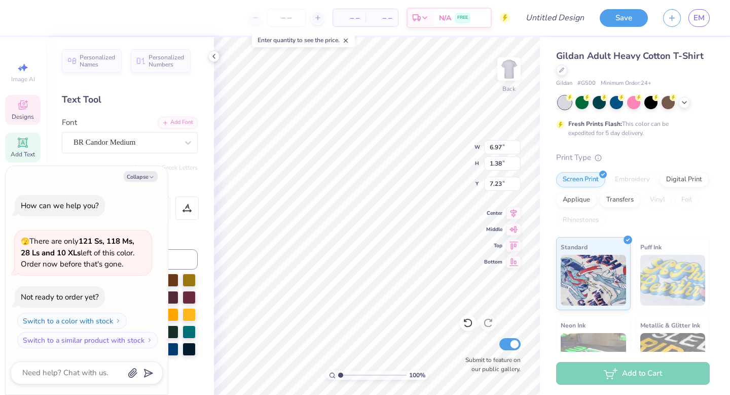
type textarea "x"
type textarea "tri delt"
type textarea "x"
type textarea "tri del"
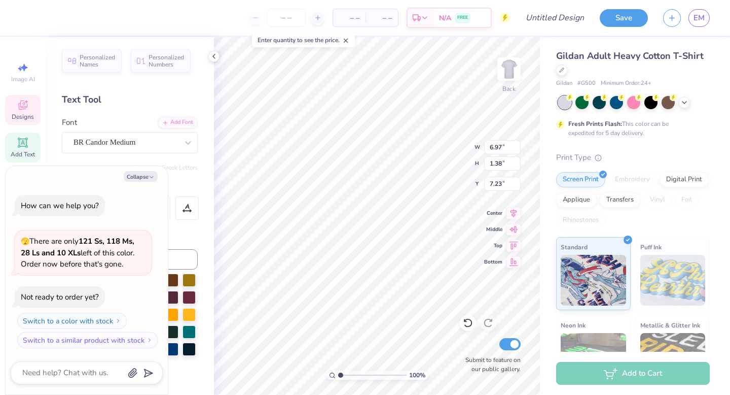
type textarea "x"
type textarea "tri de"
type textarea "x"
type textarea "tri d"
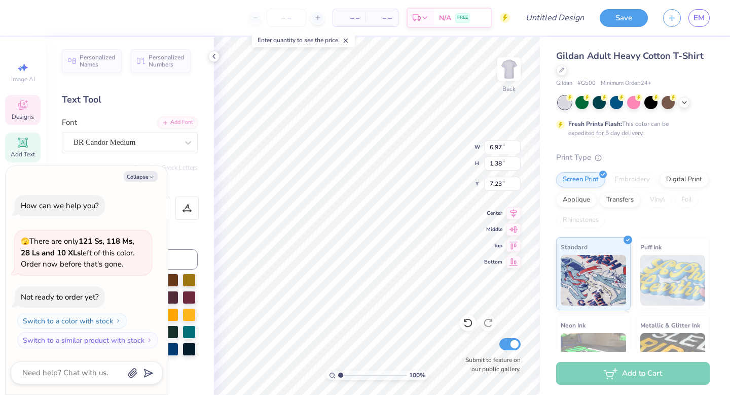
type textarea "x"
type textarea "tri"
type textarea "x"
type textarea "tri"
type textarea "x"
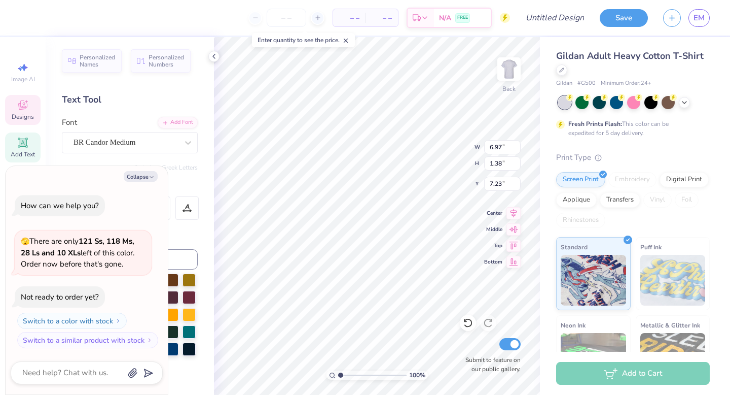
type textarea "tr"
type textarea "x"
type textarea "t"
type textarea "x"
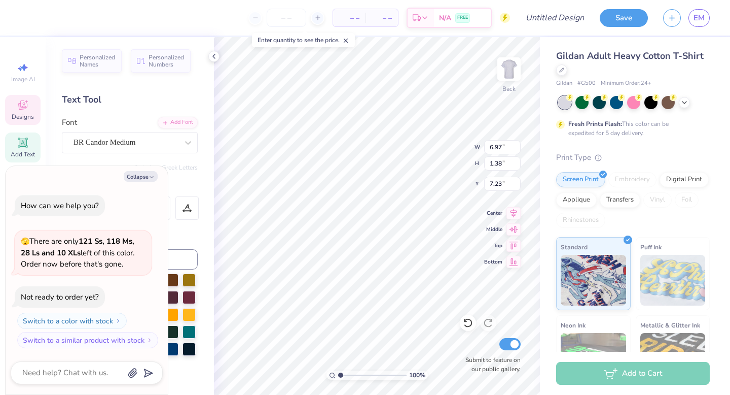
type textarea "r"
type textarea "x"
type textarea "re"
type textarea "x"
type textarea "reh"
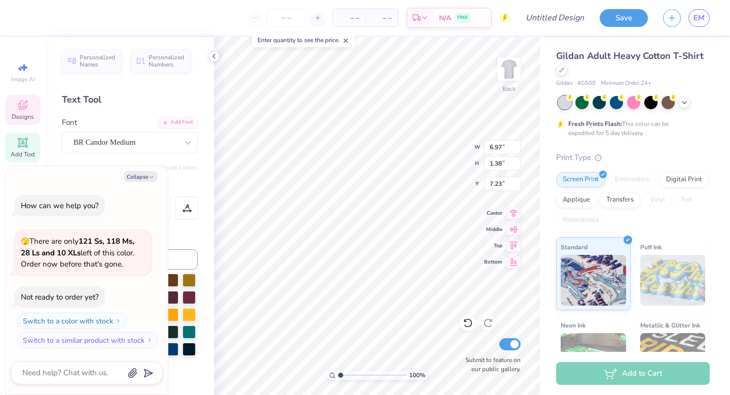
type textarea "x"
type textarea "reha"
type textarea "x"
type textarea "rehab"
type textarea "x"
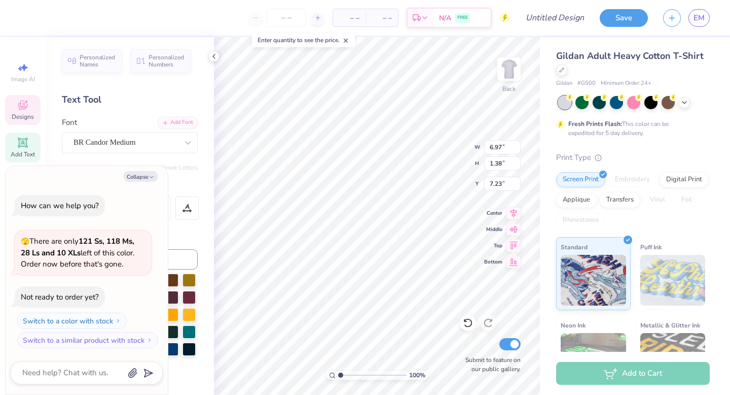
type textarea "rehab"
type textarea "x"
type textarea "rehab s"
type textarea "x"
type textarea "rehab sc"
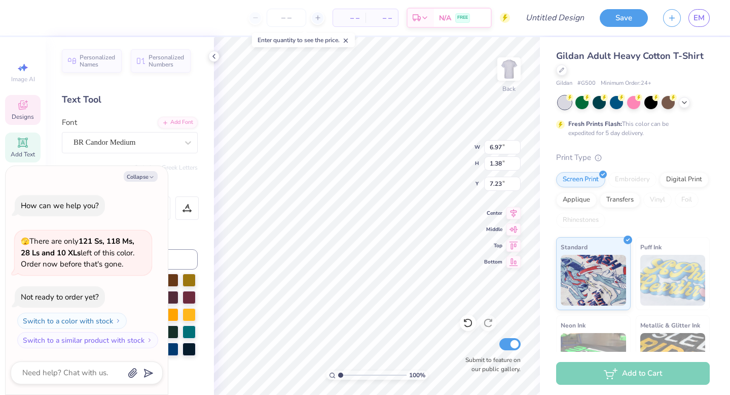
type textarea "x"
type textarea "rehab sci"
type textarea "x"
type textarea "rehab scie"
type textarea "x"
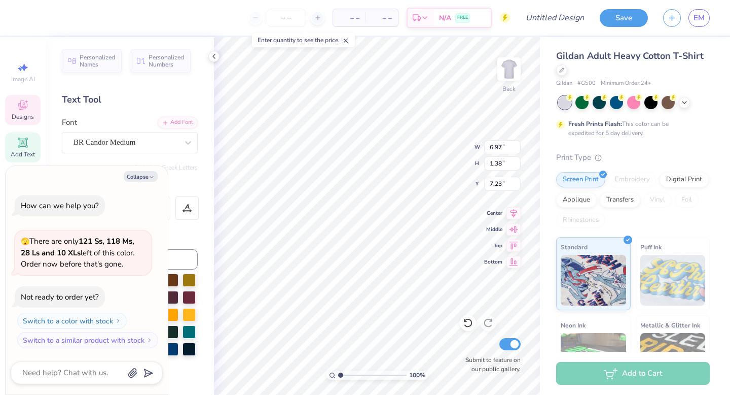
type textarea "rehab scien"
type textarea "x"
type textarea "rehab scienc"
type textarea "x"
type textarea "rehab science"
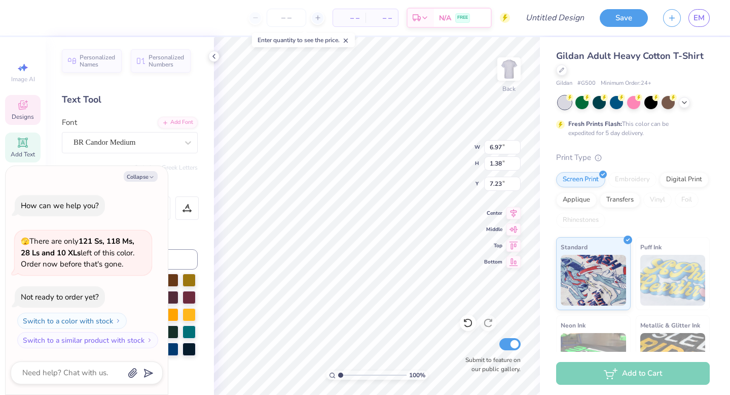
scroll to position [0, 2]
type textarea "x"
type input "7.15"
type input "0.68"
type input "13.33"
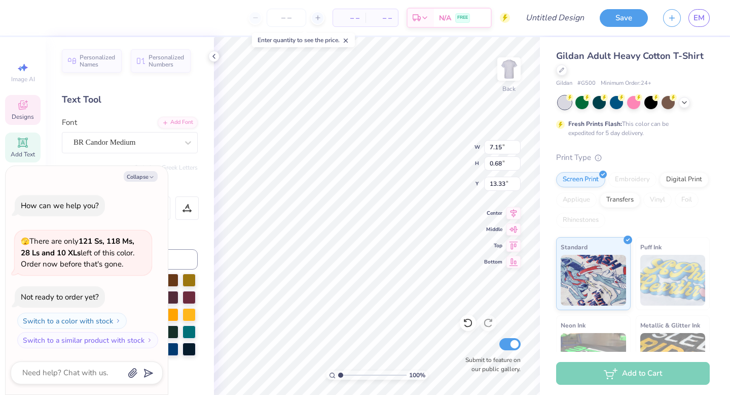
type textarea "x"
type textarea "For"
type textarea "x"
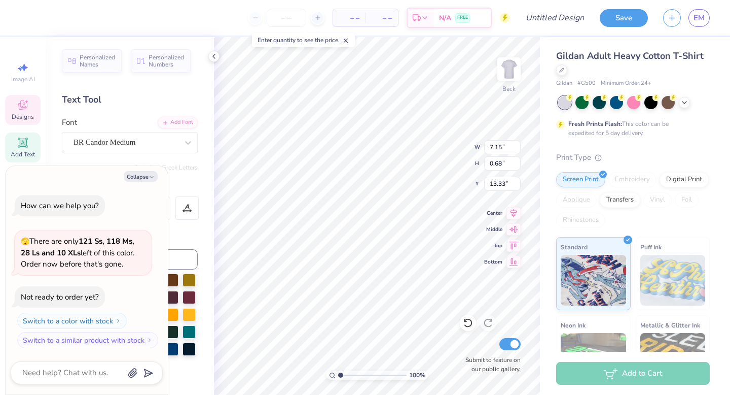
type textarea "Fo"
type textarea "x"
type textarea "F"
type textarea "x"
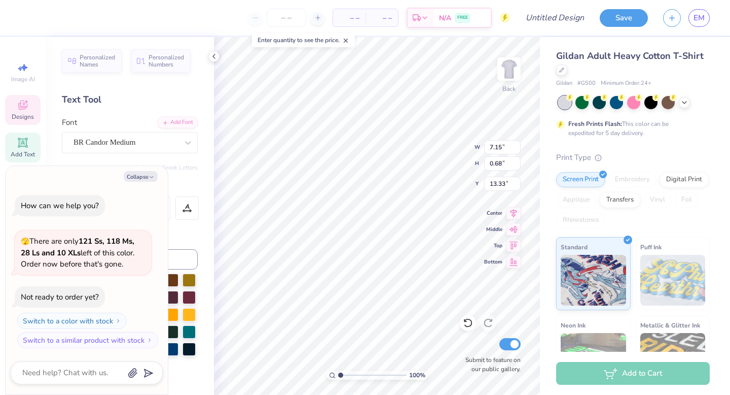
type textarea "S"
type textarea "x"
type textarea "St"
type textarea "x"
type textarea "Stu"
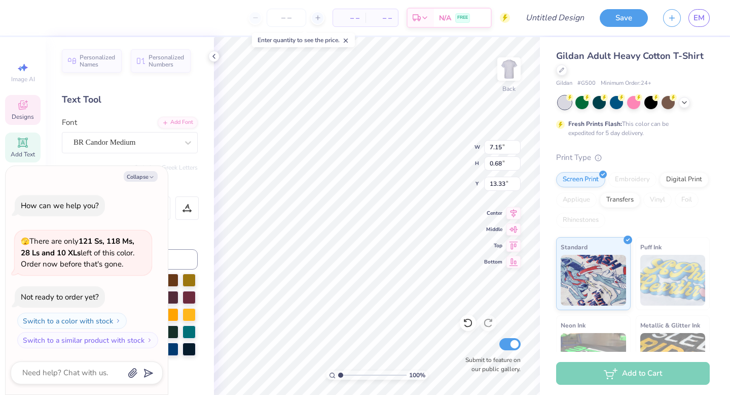
type textarea "x"
type textarea "St"
type textarea "x"
type textarea "S"
type textarea "x"
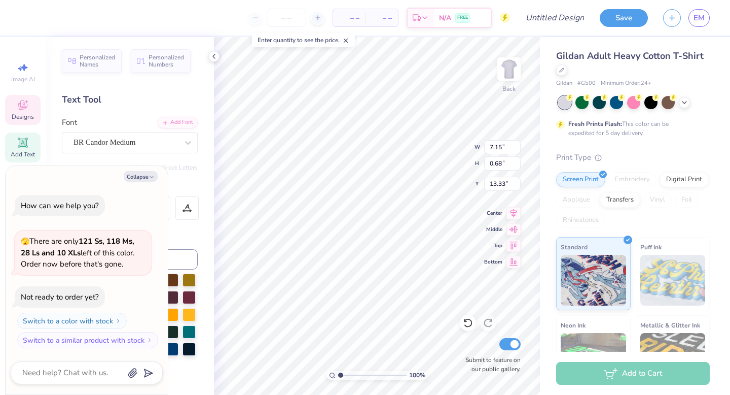
type textarea "x"
type textarea "s"
type textarea "x"
type textarea "st"
type textarea "x"
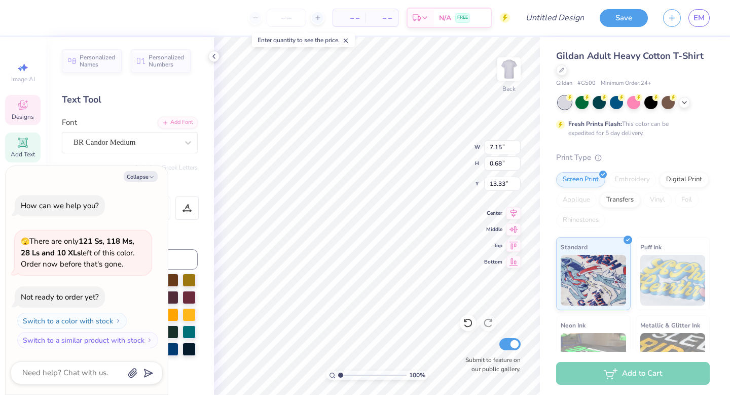
type textarea "stu"
type textarea "x"
type textarea "stud"
type textarea "x"
type textarea "stude"
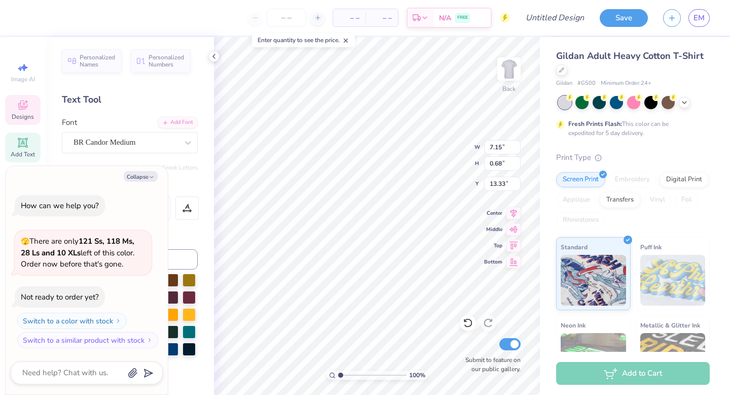
type textarea "x"
type textarea "studen"
type textarea "x"
type textarea "student"
type textarea "x"
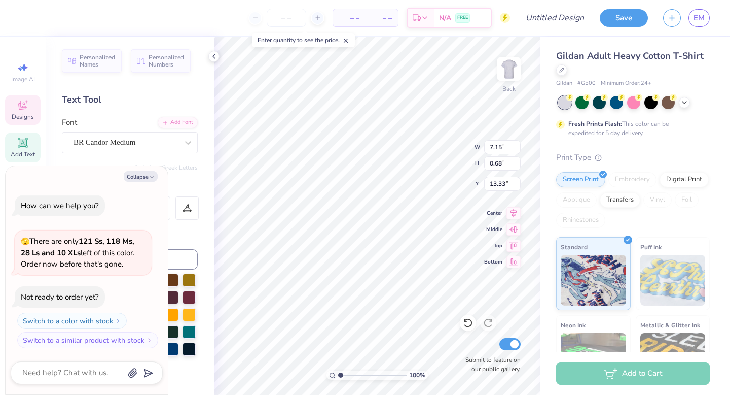
type textarea "student"
type textarea "x"
type textarea "student a"
type textarea "x"
type textarea "student as"
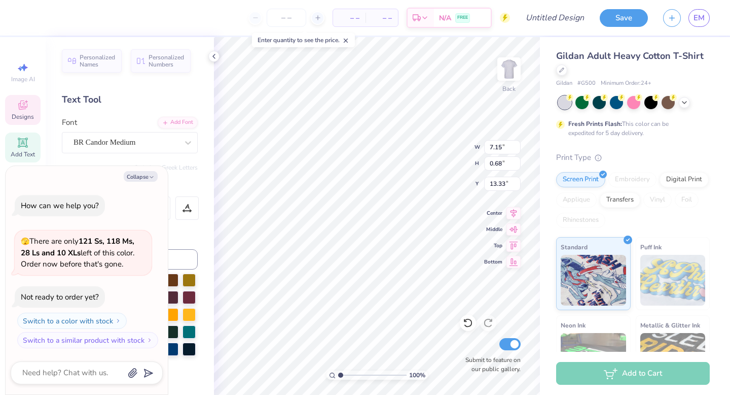
type textarea "x"
type textarea "student ass"
type textarea "x"
type textarea "student asso"
type textarea "x"
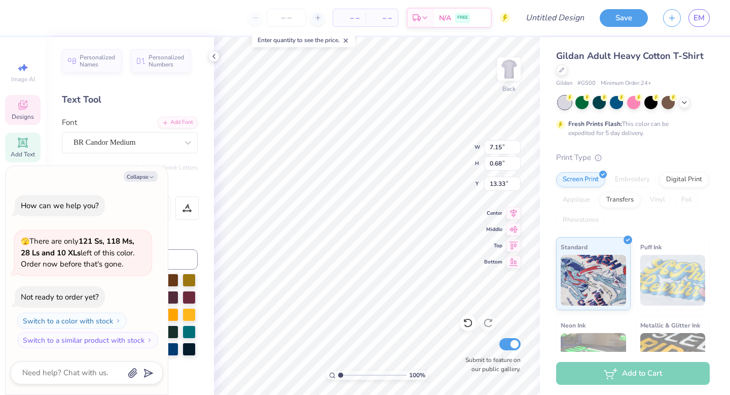
type textarea "student assoc"
type textarea "x"
type textarea "student associ"
type textarea "x"
type textarea "student associa"
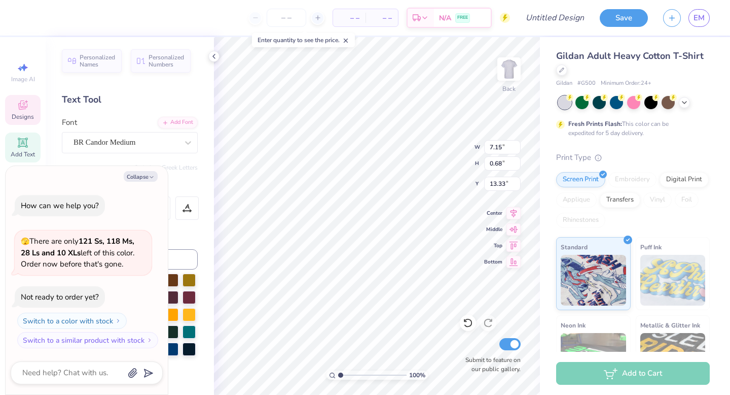
type textarea "x"
type textarea "student associat"
type textarea "x"
type textarea "student associati"
type textarea "x"
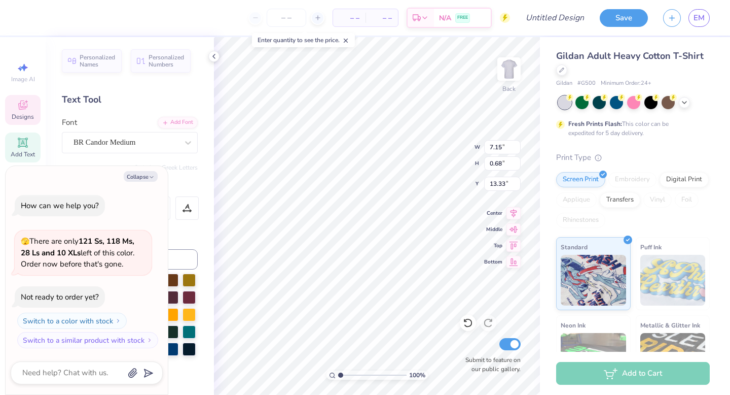
type textarea "student associatio"
type textarea "x"
type textarea "student association"
type textarea "x"
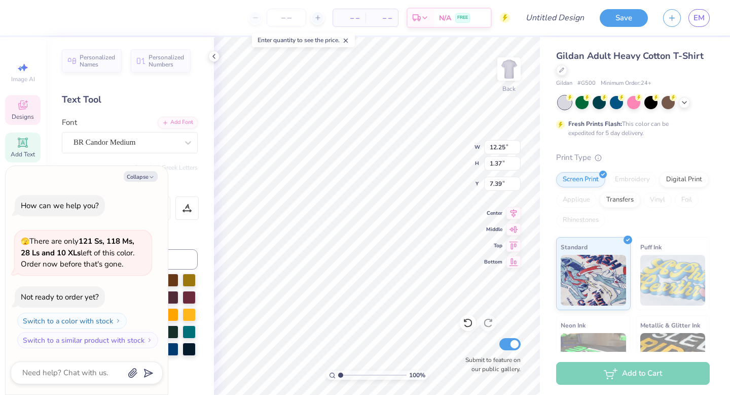
type input "7.39"
type input "0.82"
type input "7.93"
type textarea "x"
type input "7.51"
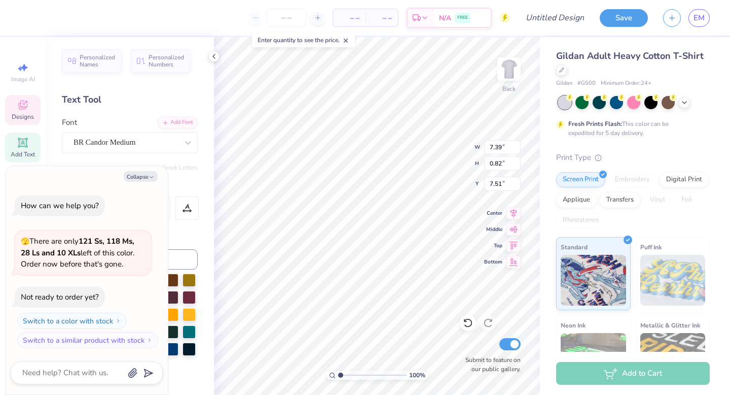
type textarea "x"
type input "7.52"
type textarea "x"
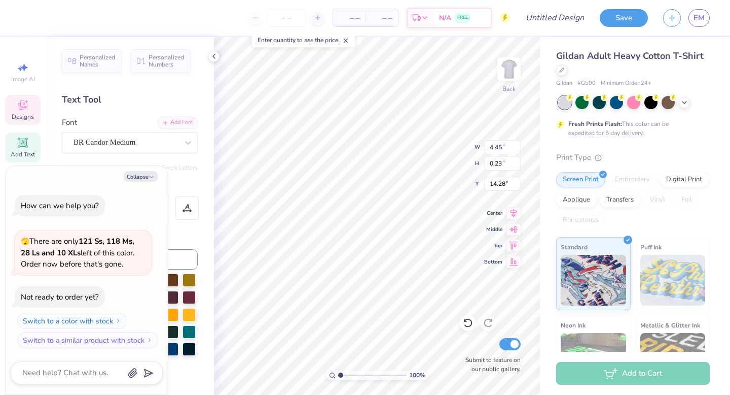
type textarea "U"
type textarea "x"
type textarea "UN"
type textarea "x"
type textarea "UNI"
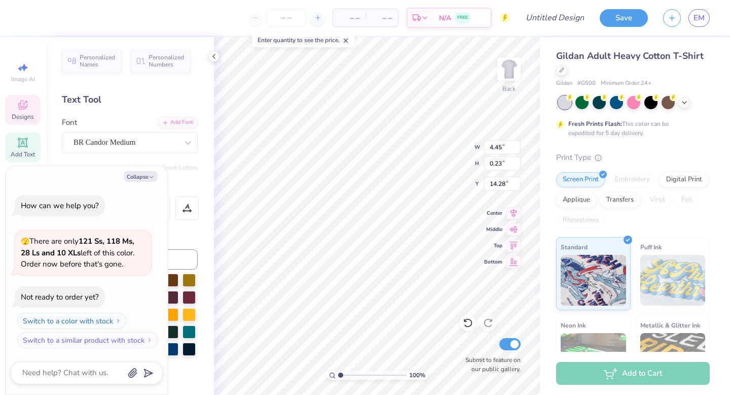
type textarea "x"
type textarea "UNIV"
type textarea "x"
type textarea "UNIVE"
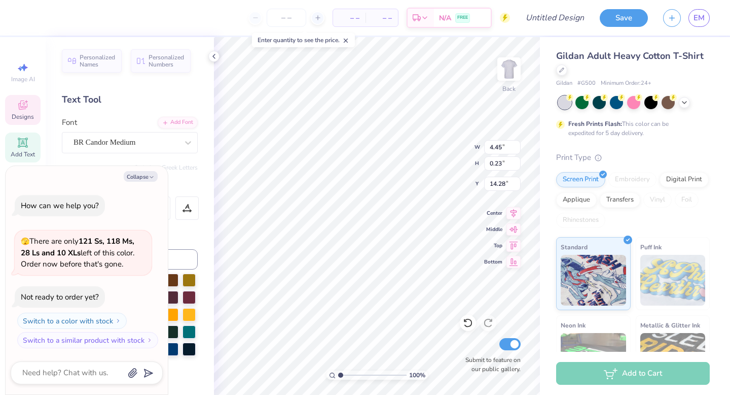
type textarea "x"
type textarea "UNIVER"
type textarea "x"
type textarea "UNIVERS"
type textarea "x"
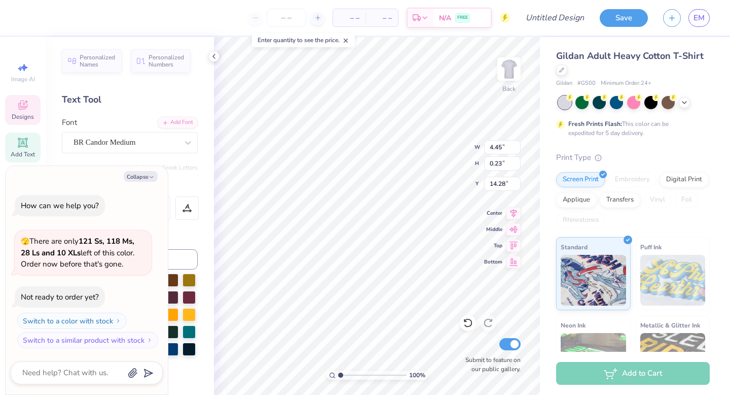
type textarea "UNIVERSI"
type textarea "x"
type textarea "UNIVERSIT"
type textarea "x"
type textarea "UNIVERSITY"
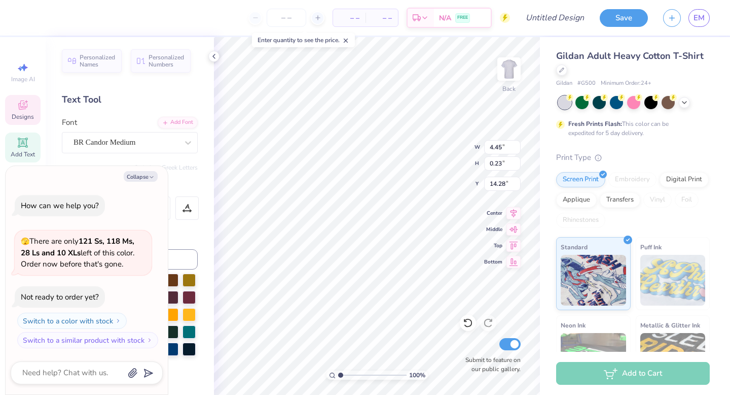
type textarea "x"
type textarea "UNIVERSITY O"
type textarea "x"
type textarea "UNIVERSITY OF"
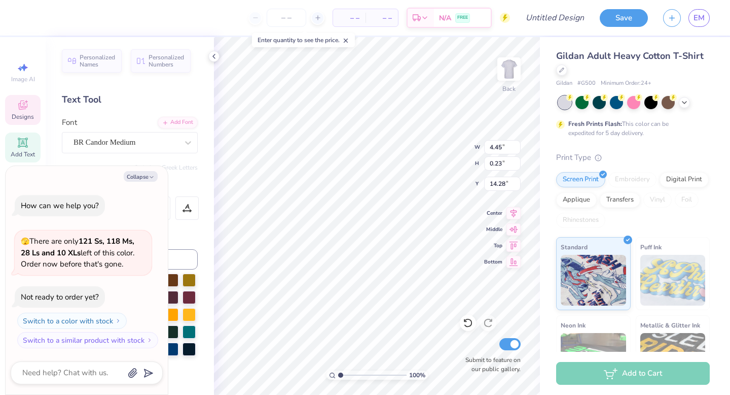
type textarea "x"
type textarea "UNIVERSITY OF"
type textarea "x"
type textarea "UNIVERSITY OF P"
type textarea "x"
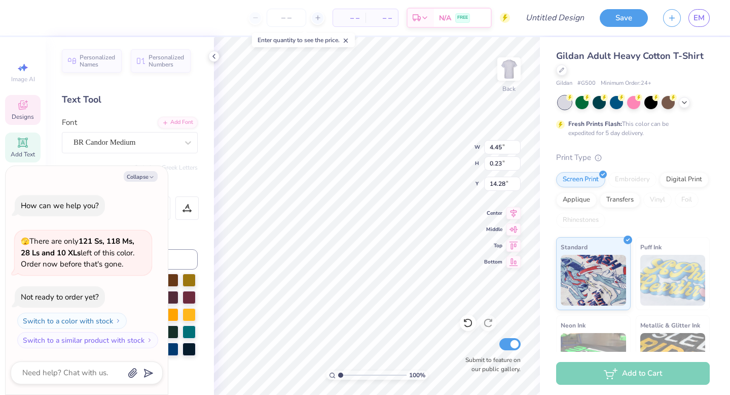
type textarea "UNIVERSITY OF PI"
type textarea "x"
type textarea "UNIVERSITY OF PIT"
type textarea "x"
type textarea "UNIVERSITY OF PITT"
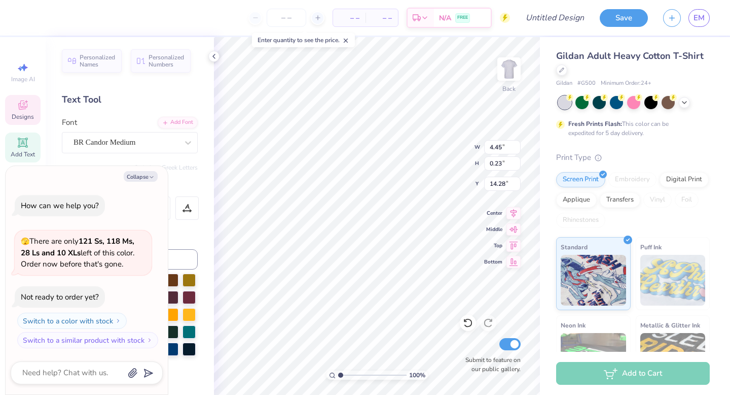
type textarea "x"
type textarea "UNIVERSITY OF PITTS"
type textarea "x"
type textarea "UNIVERSITY OF PITTSB"
type textarea "x"
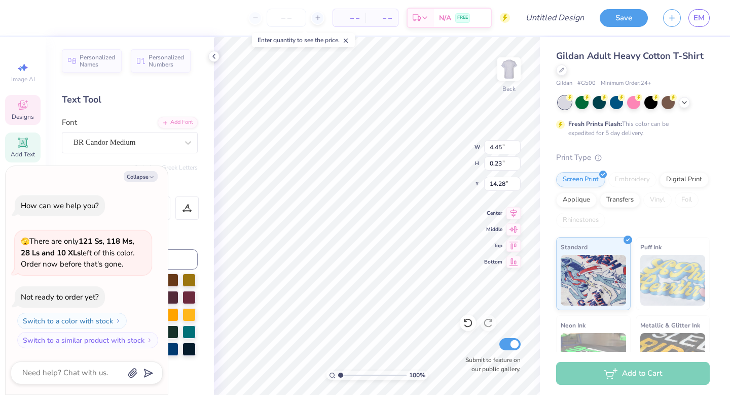
type textarea "UNIVERSITY OF PITTSBU"
type textarea "x"
type textarea "UNIVERSITY OF PITTSBUR"
type textarea "x"
type textarea "UNIVERSITY OF PITTSBURG"
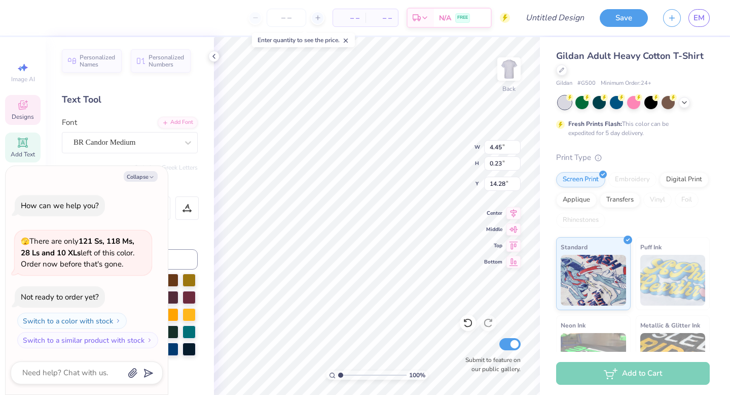
type textarea "x"
type textarea "UNIVERSITY OF PITTSBURGH"
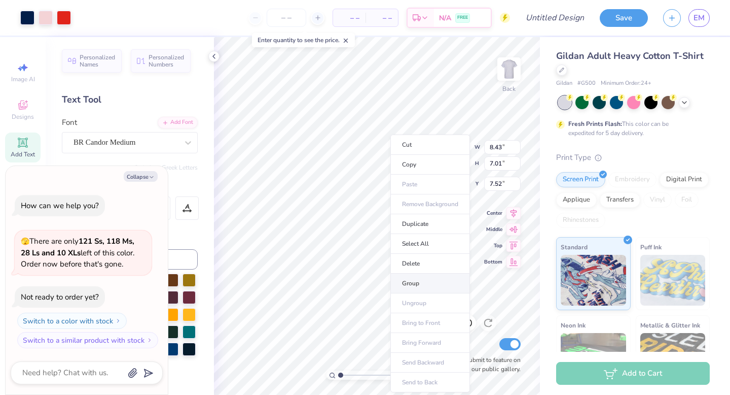
click at [422, 283] on li "Group" at bounding box center [431, 283] width 80 height 20
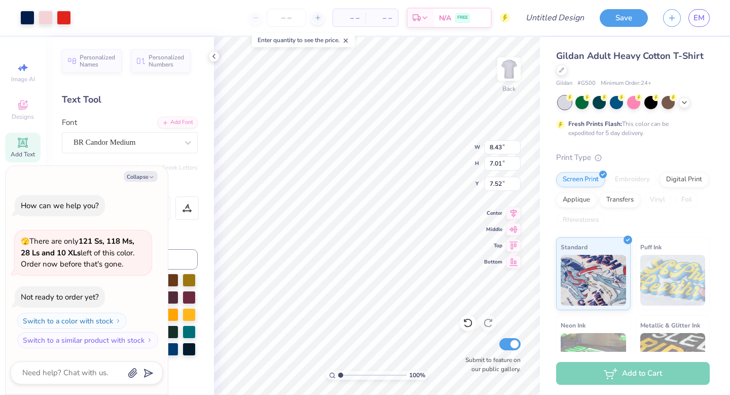
type textarea "x"
type input "1.92"
type textarea "x"
type input "12.16"
type input "10.12"
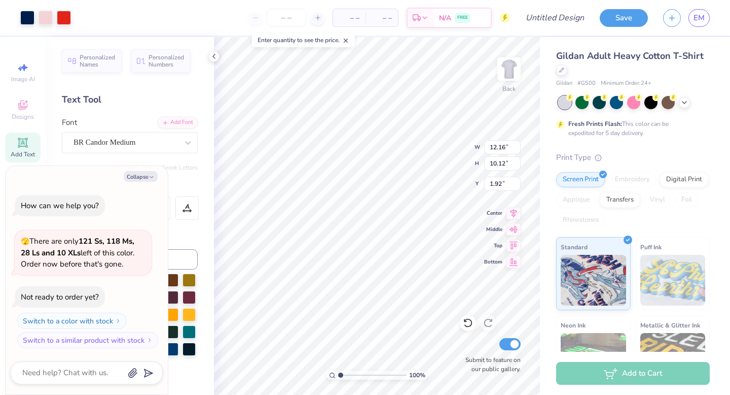
type textarea "x"
type input "3.00"
click at [45, 17] on div at bounding box center [46, 17] width 14 height 14
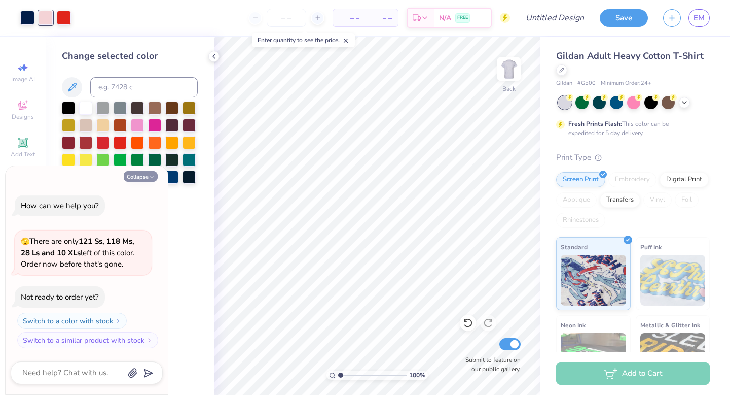
click at [155, 179] on button "Collapse" at bounding box center [141, 176] width 34 height 11
type textarea "x"
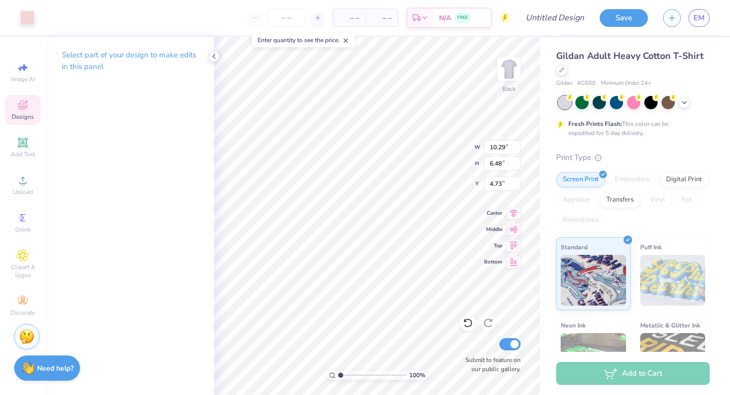
type input "10.29"
type input "6.48"
type input "14.06"
click at [467, 326] on icon at bounding box center [468, 323] width 10 height 10
click at [44, 17] on div at bounding box center [46, 17] width 14 height 14
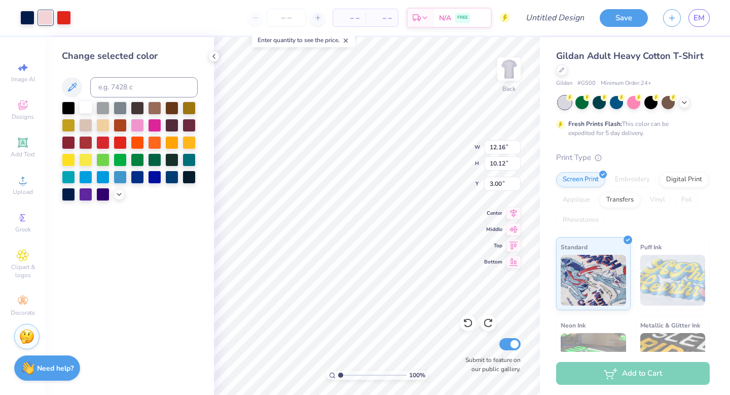
click at [84, 107] on div at bounding box center [85, 106] width 13 height 13
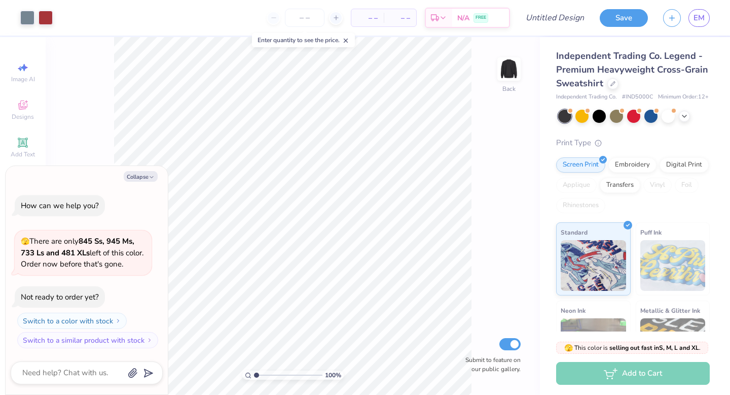
click at [606, 83] on div "Independent Trading Co. Legend - Premium Heavyweight Cross-Grain Sweatshirt" at bounding box center [633, 69] width 154 height 41
click at [611, 84] on icon at bounding box center [613, 82] width 5 height 5
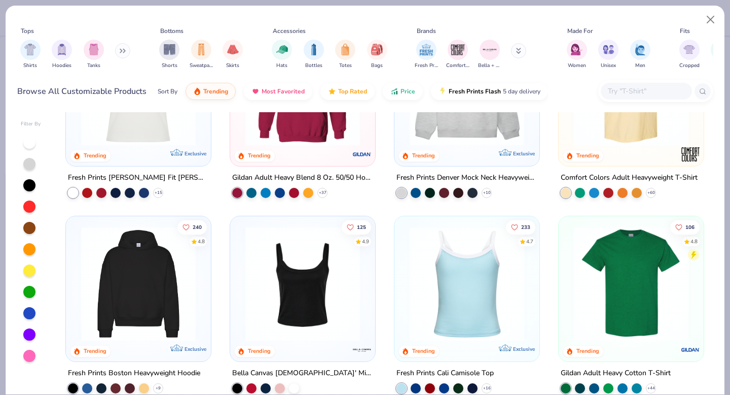
scroll to position [97, 0]
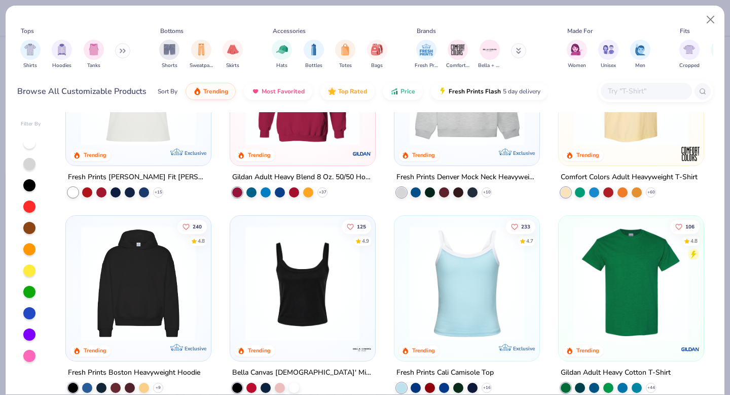
click at [644, 313] on img at bounding box center [631, 283] width 125 height 115
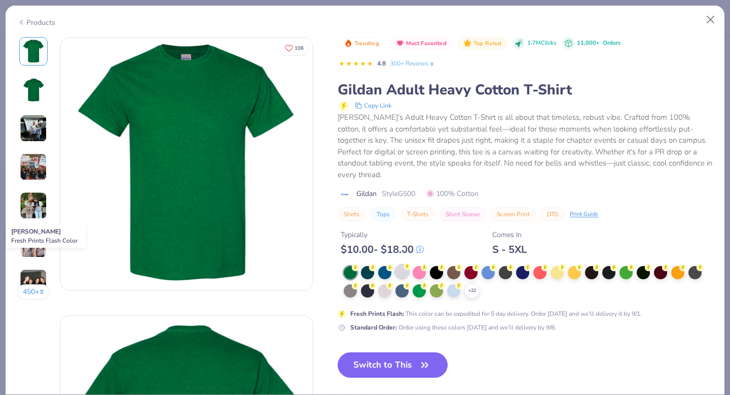
click at [403, 265] on div at bounding box center [402, 271] width 13 height 13
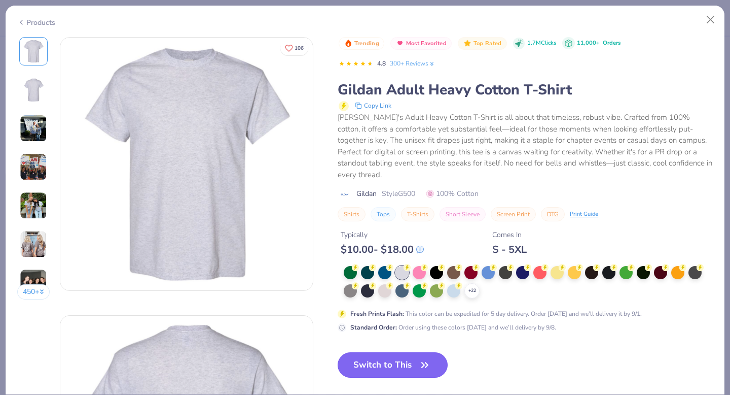
click at [393, 358] on button "Switch to This" at bounding box center [393, 364] width 110 height 25
click at [409, 355] on button "Switch to This" at bounding box center [393, 364] width 110 height 25
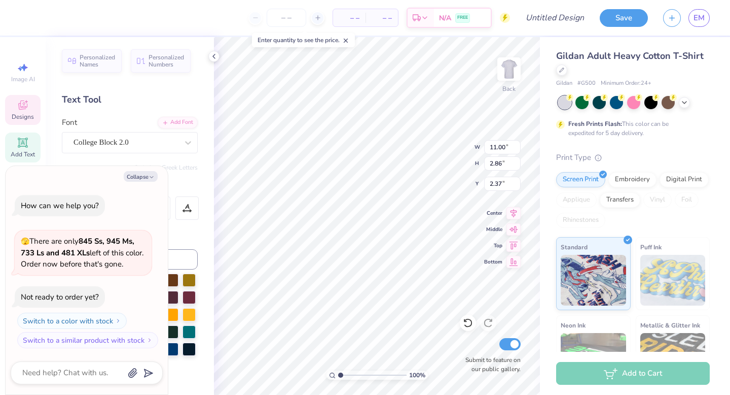
type textarea "x"
type textarea "FI"
type textarea "x"
type textarea "F"
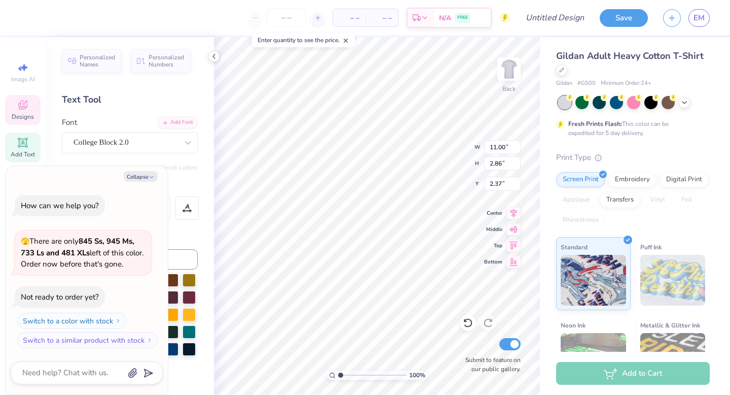
type textarea "x"
type textarea "R"
type textarea "x"
type textarea "REH"
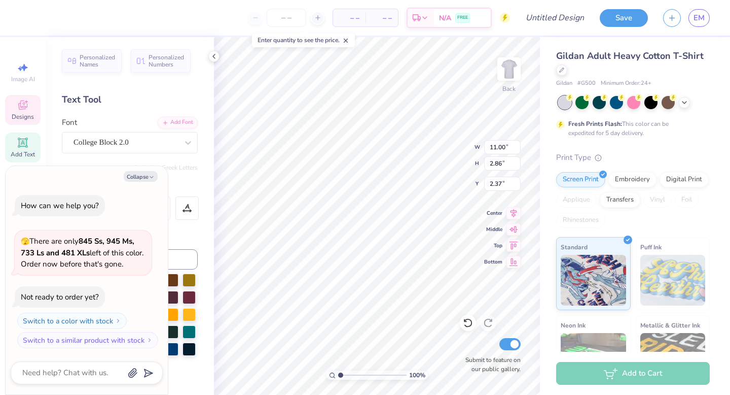
type textarea "x"
type textarea "REHA"
type textarea "x"
type textarea "REHAB"
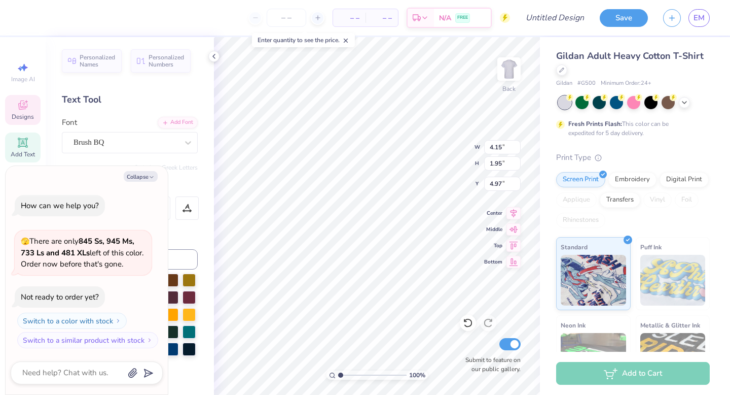
type textarea "x"
type input "9.15"
type input "2.72"
type input "2.44"
type textarea "x"
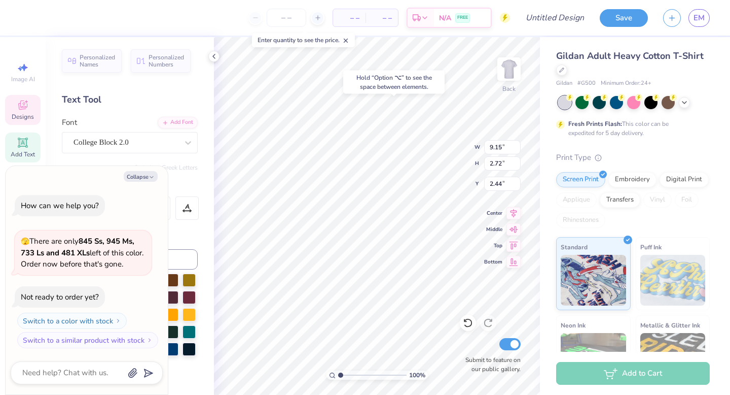
type input "2.25"
type textarea "x"
type textarea "REHABi"
type textarea "x"
type textarea "REHABili"
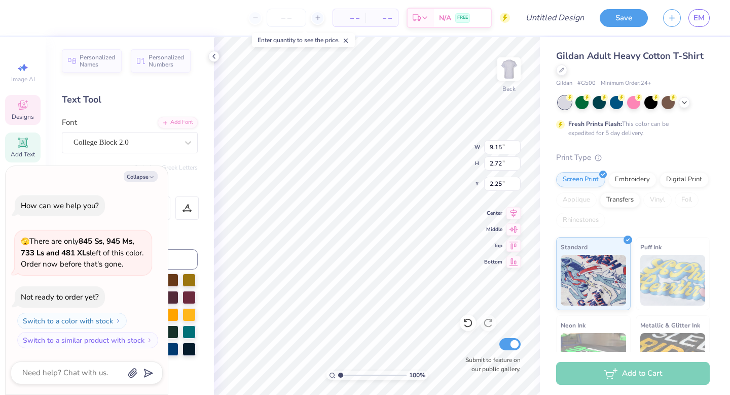
type textarea "x"
type textarea "REHABilit"
type textarea "x"
type textarea "REHABilitat"
type textarea "x"
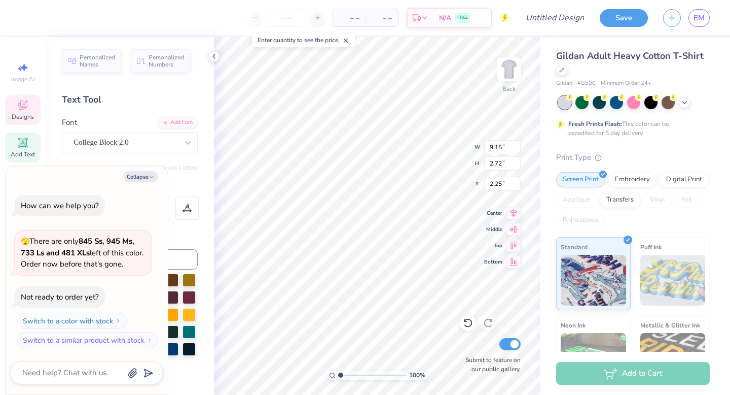
type textarea "REHABilitatio"
type textarea "x"
type textarea "REHABilitation"
type textarea "x"
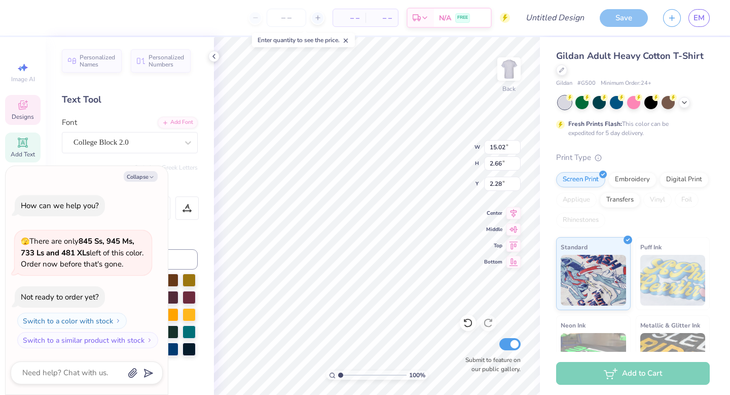
type input "10.05"
type input "1.78"
type input "3.16"
type textarea "x"
type input "3.68"
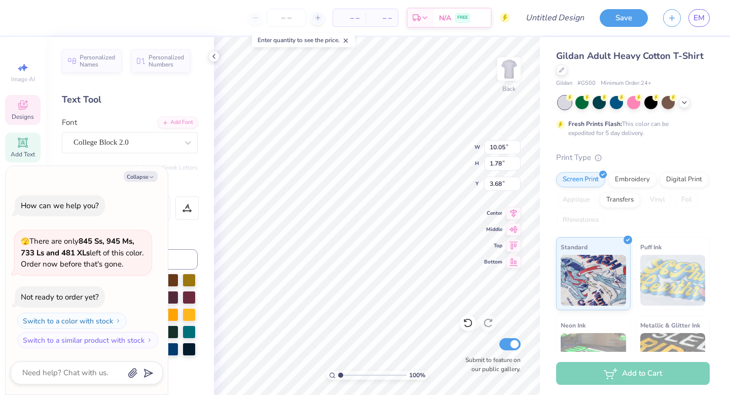
type textarea "x"
type input "3.00"
type textarea "x"
type textarea "Healt"
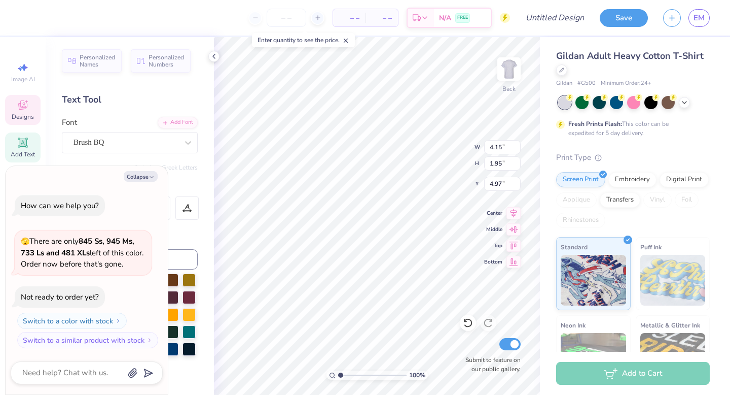
type textarea "x"
type textarea "Heal"
type textarea "x"
type textarea "Hea"
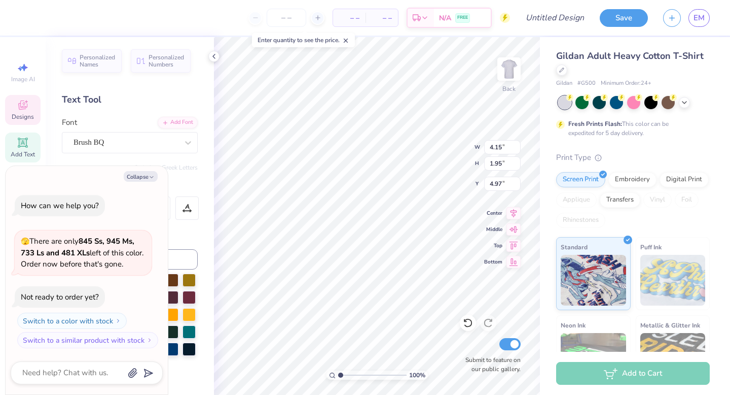
type textarea "x"
type textarea "He"
type textarea "x"
type textarea "H"
type textarea "x"
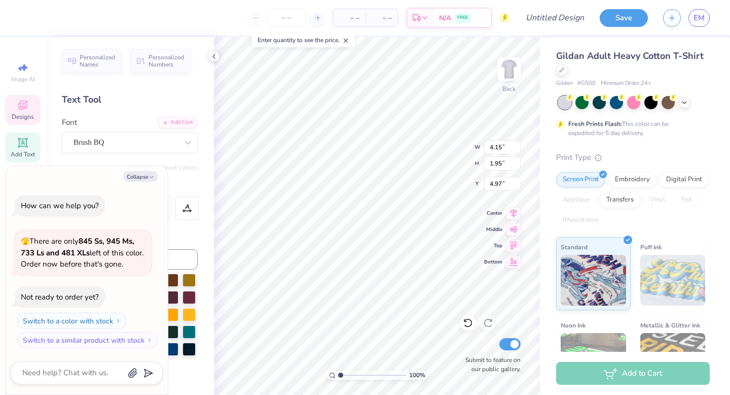
type textarea "x"
type textarea "S"
type textarea "x"
type textarea "Sci"
type textarea "x"
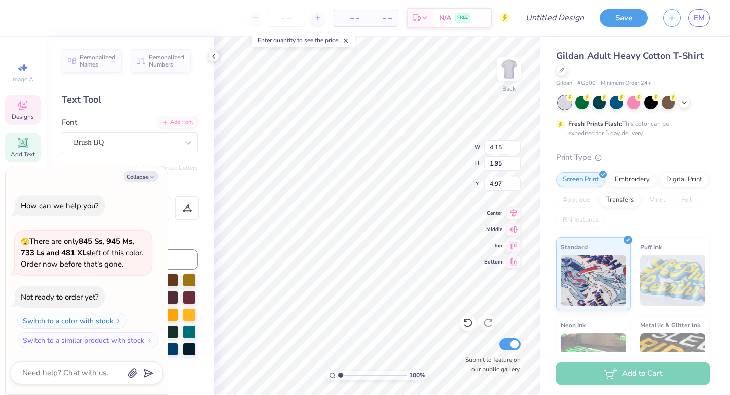
type textarea "Scie"
type textarea "x"
type textarea "Scien"
type textarea "x"
type textarea "Science"
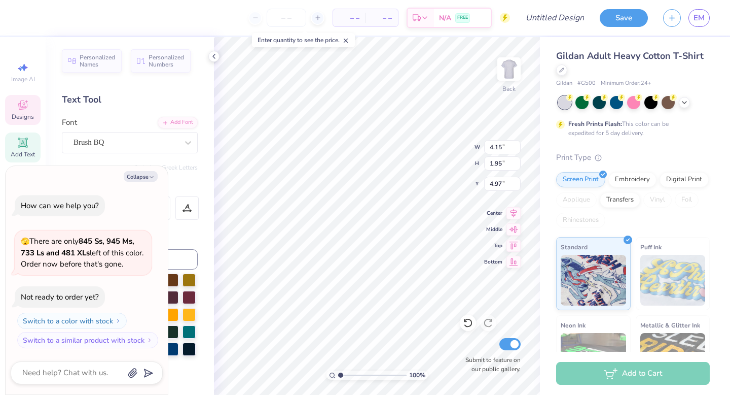
type textarea "x"
type textarea "Scienc"
type textarea "x"
type textarea "Scien"
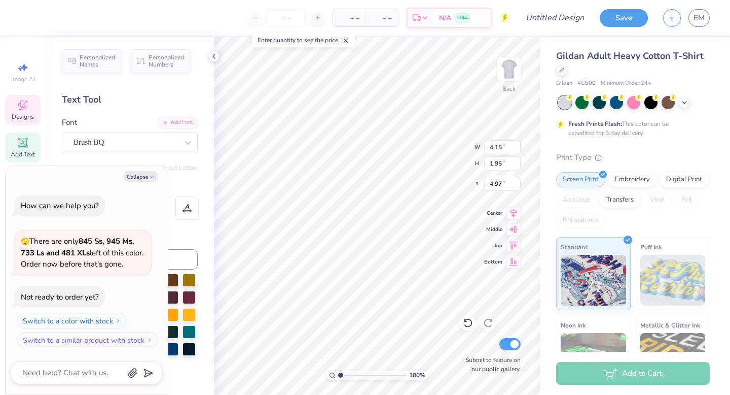
type textarea "x"
type textarea "Scie"
type textarea "x"
type textarea "Sci"
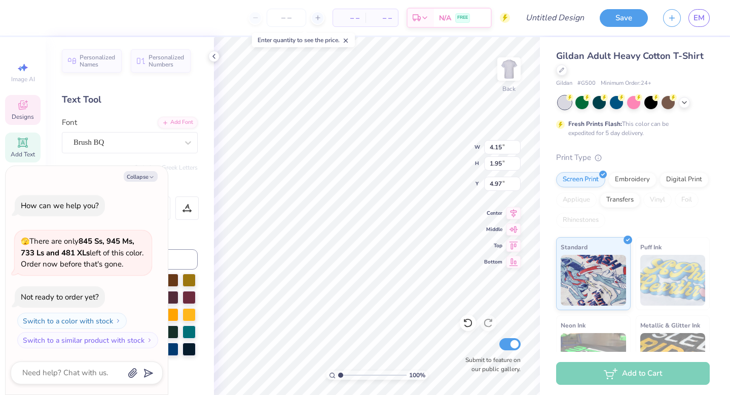
type textarea "x"
type textarea "Sc"
type textarea "x"
type textarea "Sct"
type textarea "x"
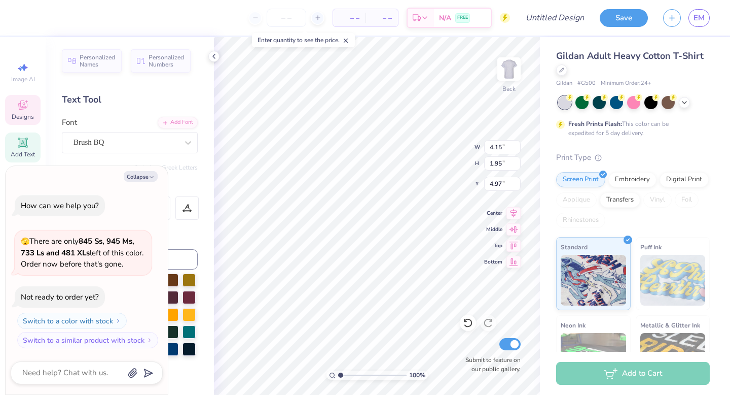
type textarea "Sc"
type textarea "x"
type textarea "St"
type textarea "x"
type textarea "Stu"
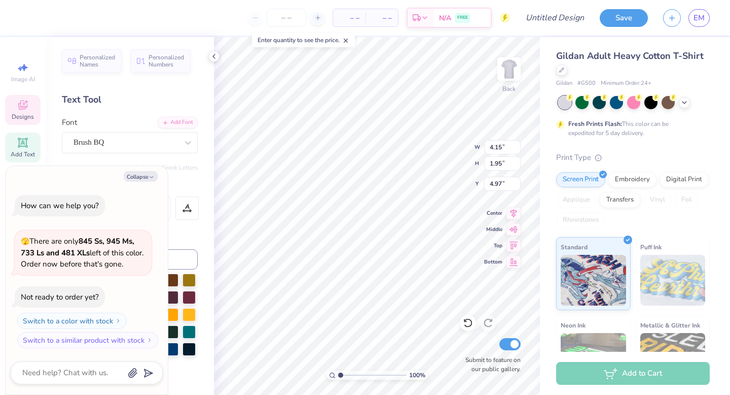
type textarea "x"
type textarea "Stud"
type textarea "x"
type textarea "Studen"
type textarea "x"
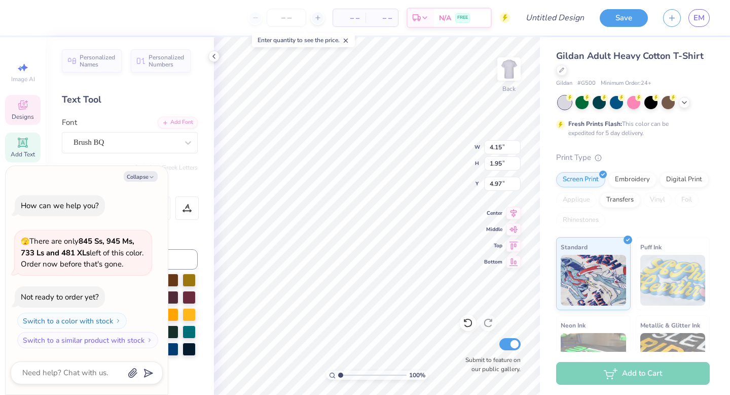
type textarea "Student"
type textarea "x"
type input "2.78"
type input "1.90"
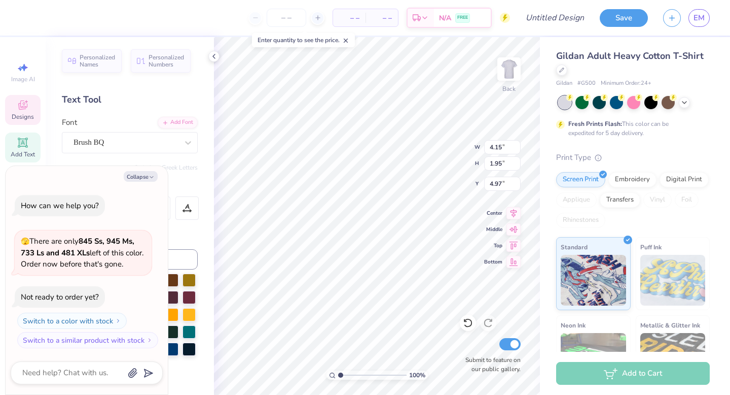
type input "7.03"
type textarea "x"
type input "7.04"
type textarea "x"
type textarea "Clu"
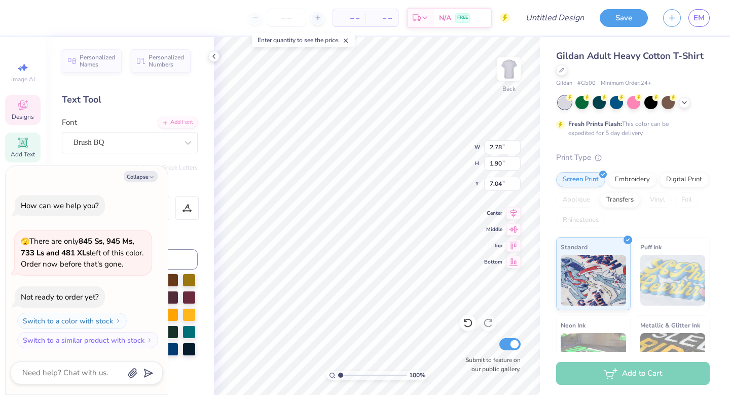
type textarea "x"
type textarea "Cl"
type textarea "x"
type textarea "C"
type textarea "x"
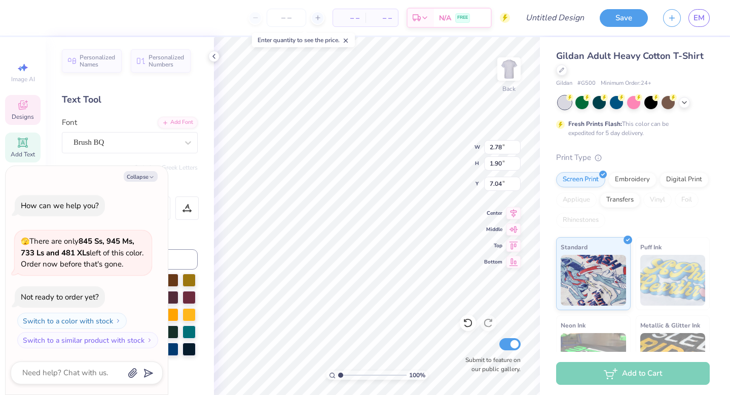
type textarea "x"
type textarea "A"
type textarea "x"
type textarea "As"
type textarea "x"
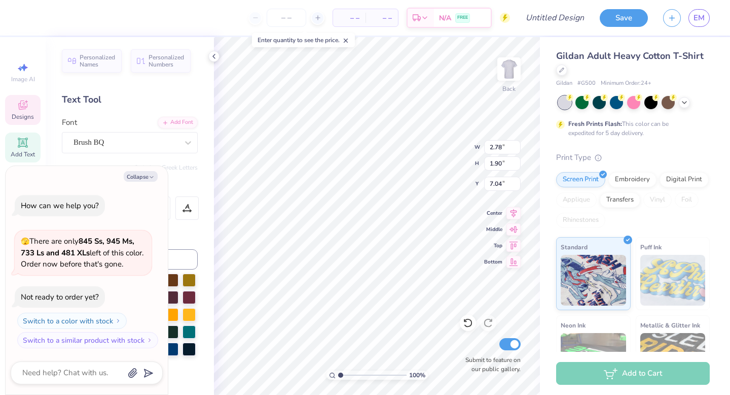
type textarea "Ass"
type textarea "x"
type textarea "Asso"
type textarea "x"
type textarea "Assoc"
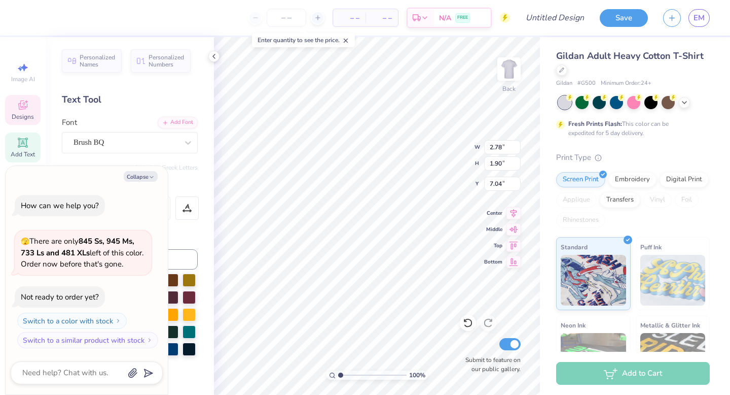
type textarea "x"
type textarea "Associ"
type textarea "x"
type textarea "Associa"
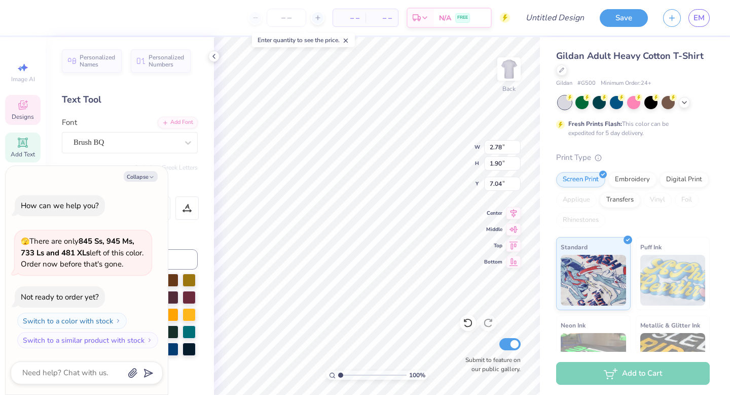
type textarea "x"
type textarea "Associati"
type textarea "x"
type textarea "Associatio"
type textarea "x"
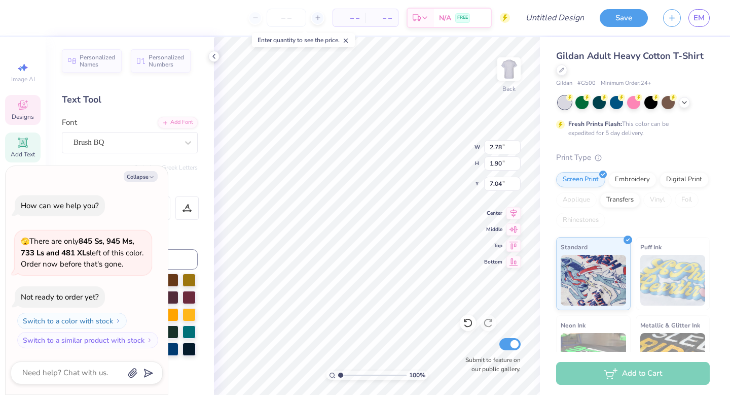
type textarea "Association"
type textarea "x"
type input "9.61"
type textarea "x"
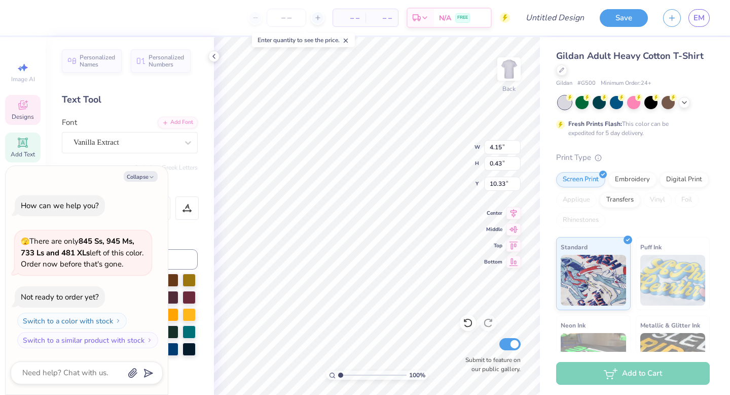
type input "6.54"
type input "0.54"
type input "9.61"
type textarea "x"
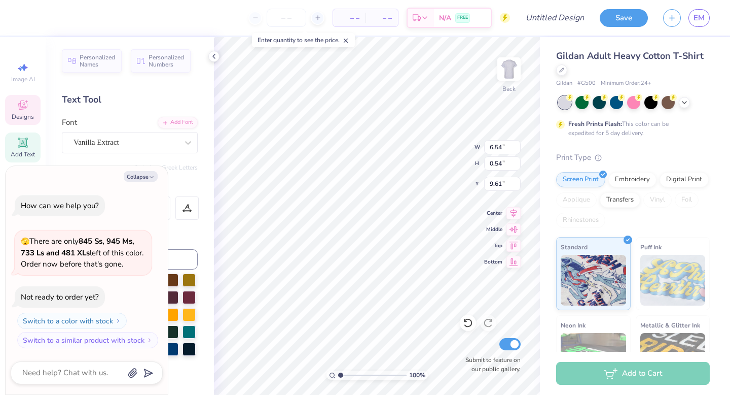
type textarea "2024 HEALTH BLD"
type textarea "x"
type textarea "2024 HEALTH BLD"
type textarea "x"
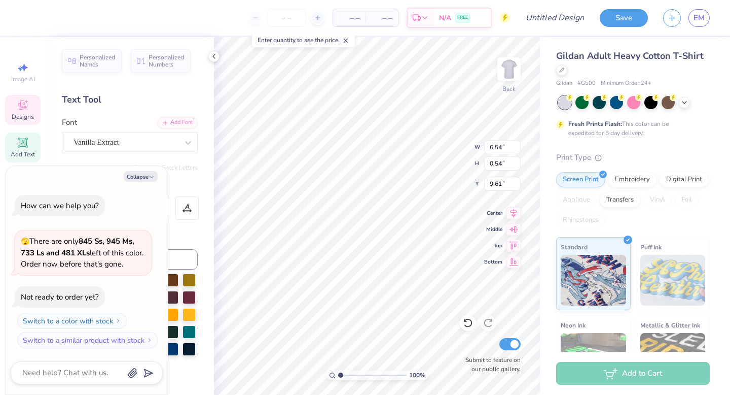
type textarea "HEALTH BLD"
type textarea "x"
type input "4.02"
type input "0.53"
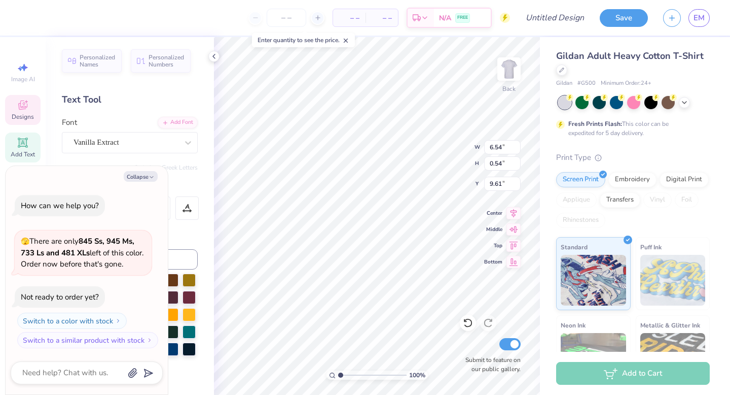
type input "9.62"
type textarea "x"
type textarea "HEALTH B"
type textarea "x"
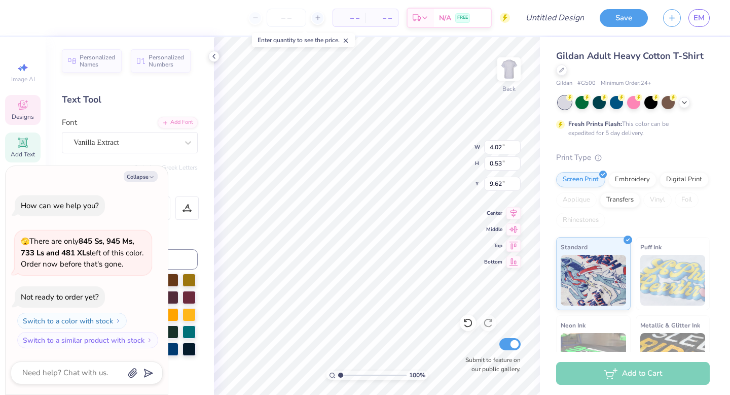
type textarea "HEALTH"
type textarea "x"
type textarea "HEALT"
type textarea "x"
type textarea "HEAL"
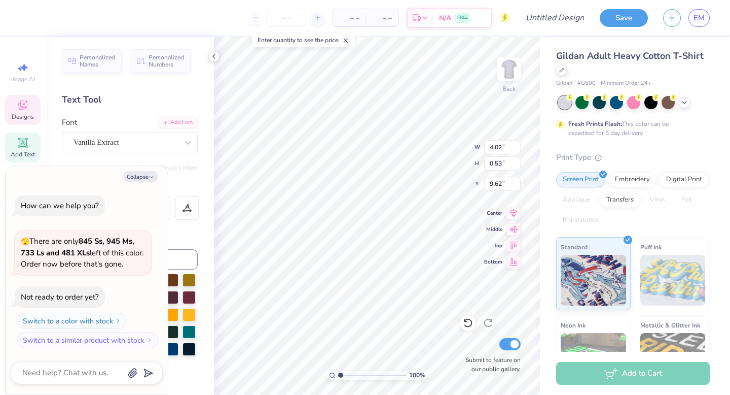
type textarea "x"
type textarea "HEA"
type textarea "x"
type textarea "HE"
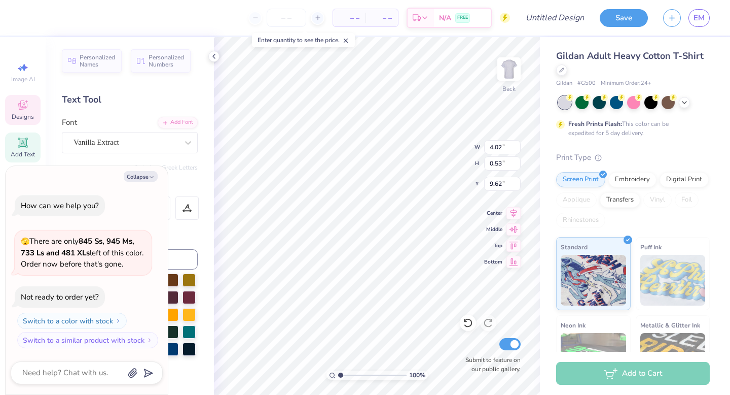
type textarea "x"
type textarea "H"
type textarea "x"
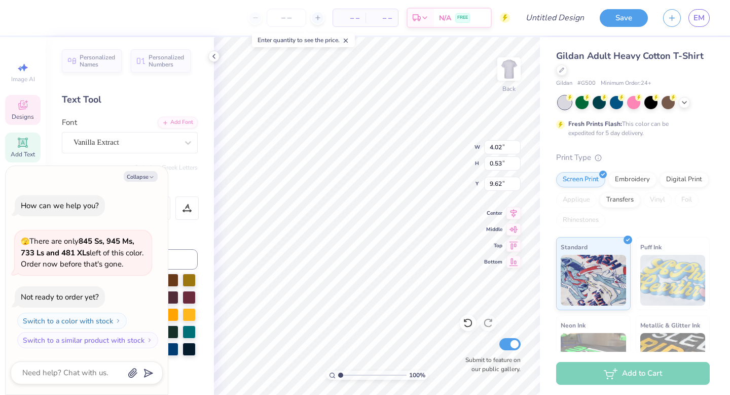
type textarea "U"
type textarea "x"
type textarea "Un"
type textarea "x"
type textarea "Univ"
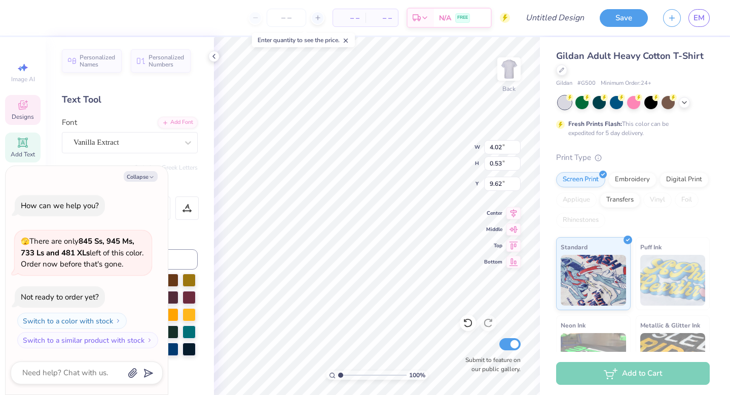
type textarea "x"
type textarea "Univ"
type textarea "x"
type textarea "Uni"
type textarea "x"
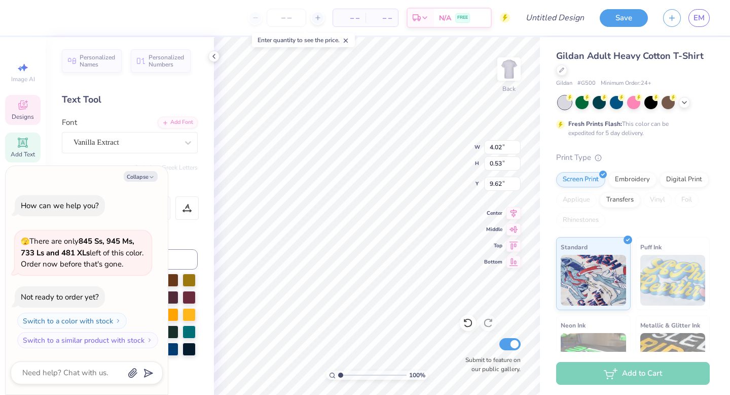
type textarea "Un"
type textarea "x"
type textarea "U"
type textarea "x"
type textarea "UV"
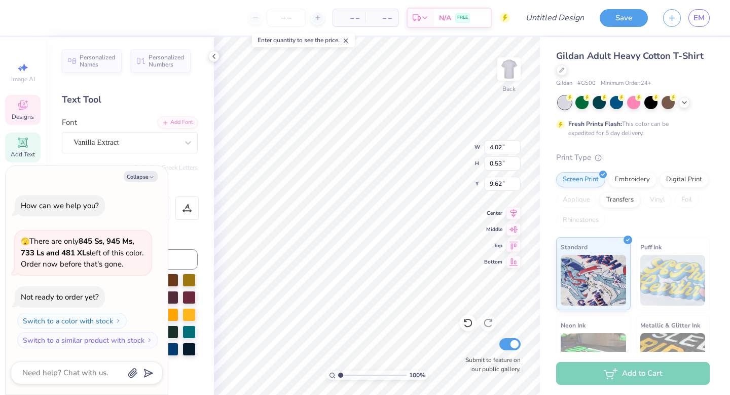
type textarea "x"
type textarea "U"
type textarea "x"
type textarea "UN"
type textarea "x"
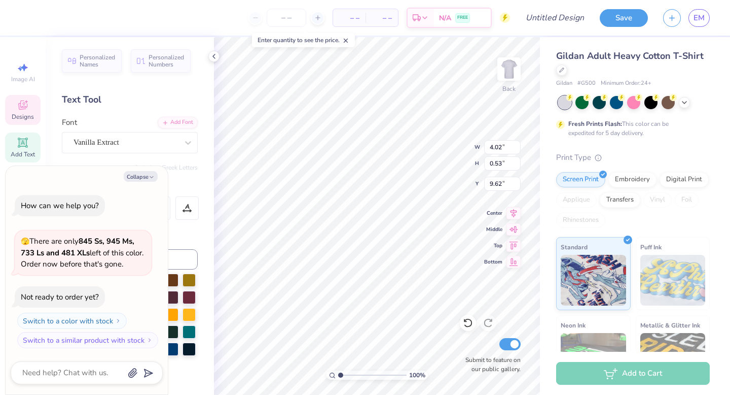
type textarea "UNI"
type textarea "x"
type textarea "UNIV"
type textarea "x"
type textarea "UNIVE"
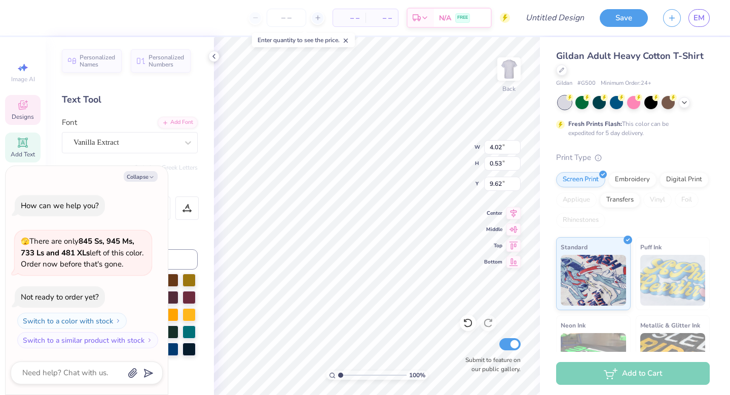
type textarea "x"
type textarea "UNIVER"
type textarea "x"
type textarea "UNIVERSI"
type textarea "x"
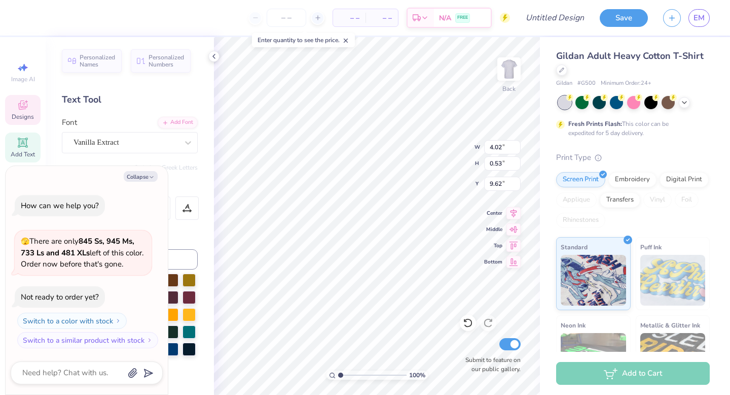
type textarea "UNIVERSIT"
type textarea "x"
type textarea "UNIVERSITY"
type textarea "x"
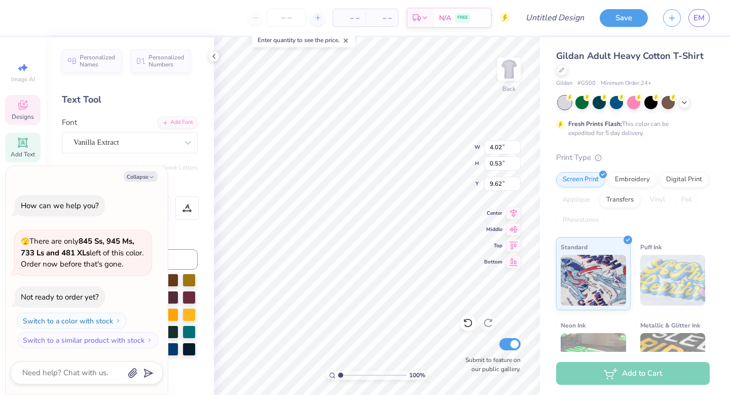
type textarea "UNIVERSITY"
type textarea "x"
type textarea "UNIVERSITY O"
type textarea "x"
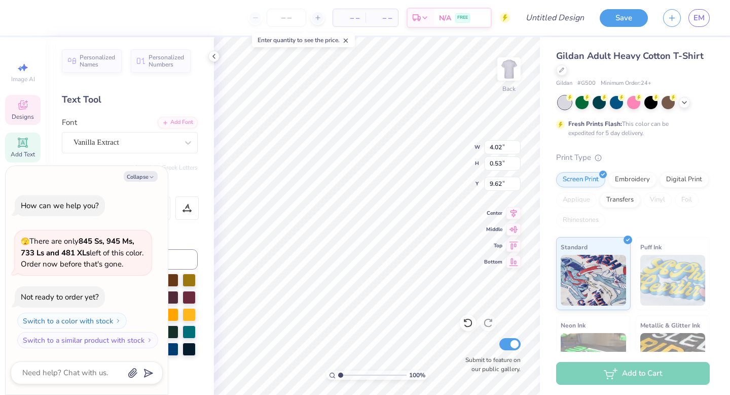
type textarea "UNIVERSITY OF"
type textarea "x"
type textarea "UNIVERSITY OF"
type textarea "x"
type textarea "UNIVERSITY OF"
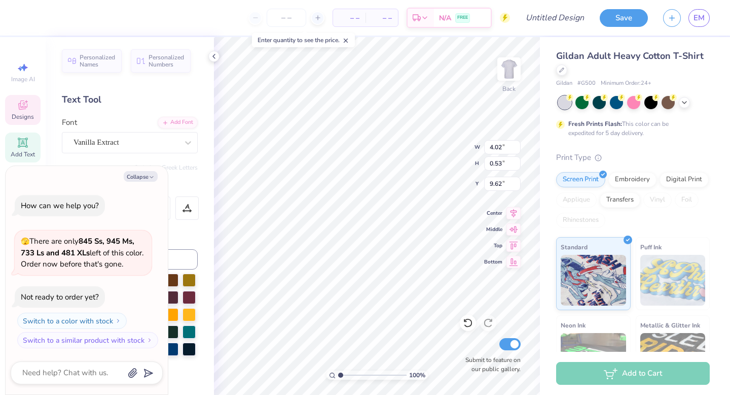
type textarea "x"
type textarea "UNIVERSITY OF"
type textarea "x"
type textarea "UNIVERSITY OF P"
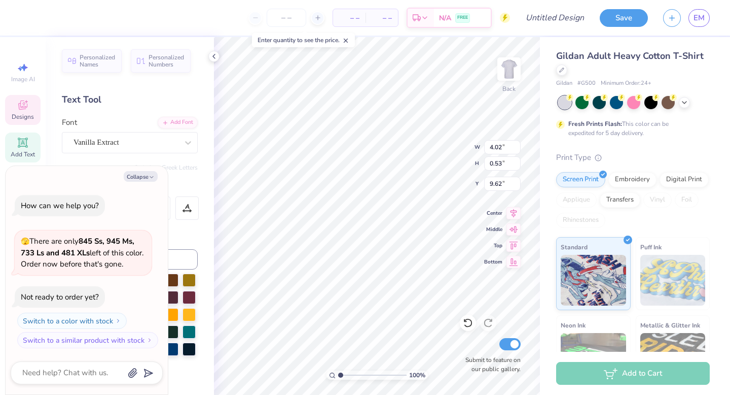
scroll to position [2, 2]
click at [144, 176] on button "Collapse" at bounding box center [141, 176] width 34 height 11
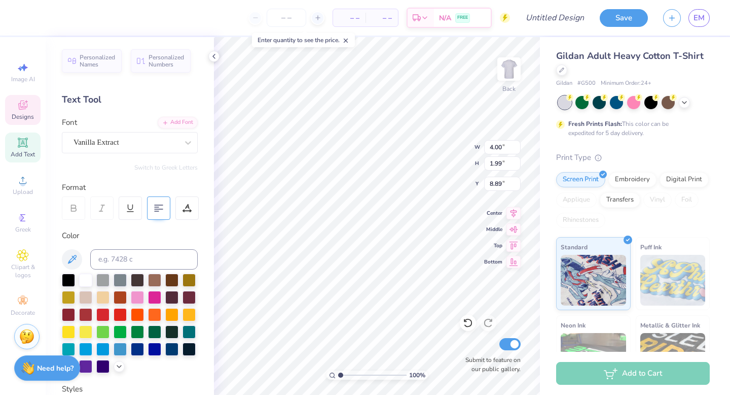
click at [163, 213] on div at bounding box center [158, 207] width 23 height 23
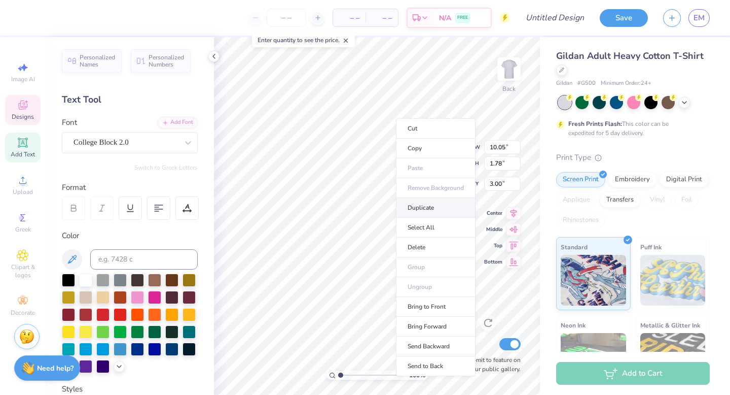
click at [419, 208] on li "Duplicate" at bounding box center [436, 208] width 80 height 20
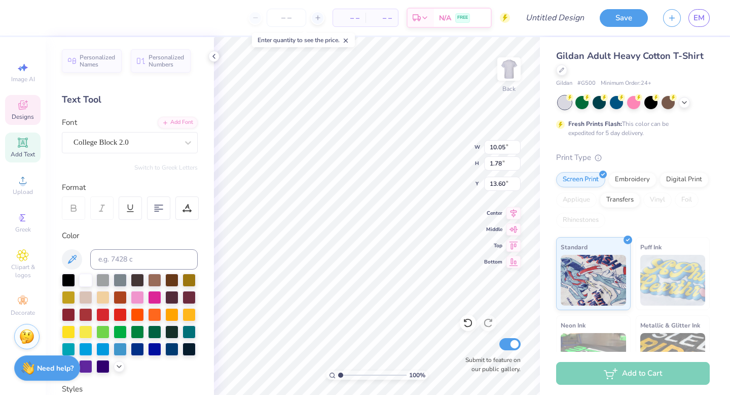
scroll to position [0, 1]
click at [436, 136] on div "100 % Back W 10.05 10.05 " H 1.78 1.78 " Y 2.11 2.11 " Center Middle Top Bottom…" at bounding box center [377, 216] width 326 height 358
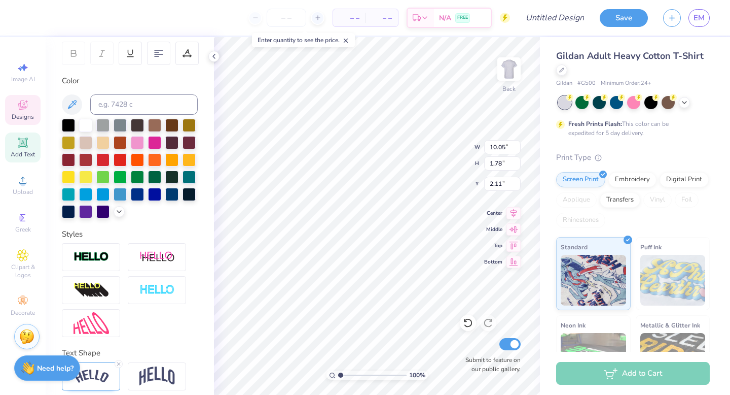
scroll to position [195, 0]
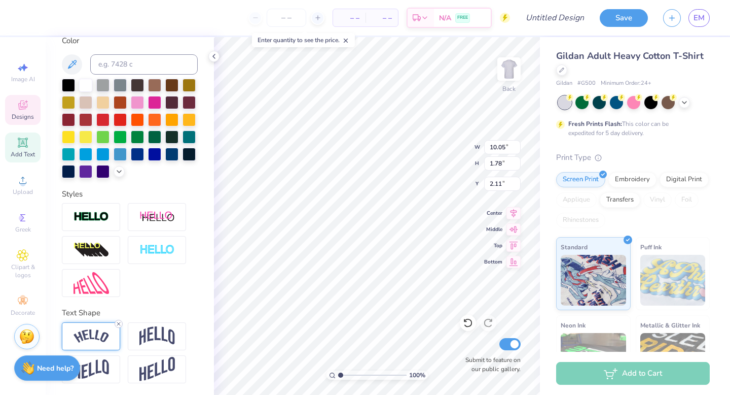
click at [120, 324] on icon at bounding box center [119, 324] width 6 height 6
click at [119, 323] on line at bounding box center [118, 323] width 3 height 3
click at [466, 320] on icon at bounding box center [468, 323] width 10 height 10
click at [453, 147] on div "100 % Back W 4.73 4.73 " H 1.90 1.90 " Y 5.47 5.47 " Center Middle Top Bottom S…" at bounding box center [377, 216] width 326 height 358
click at [47, 18] on div at bounding box center [46, 17] width 14 height 14
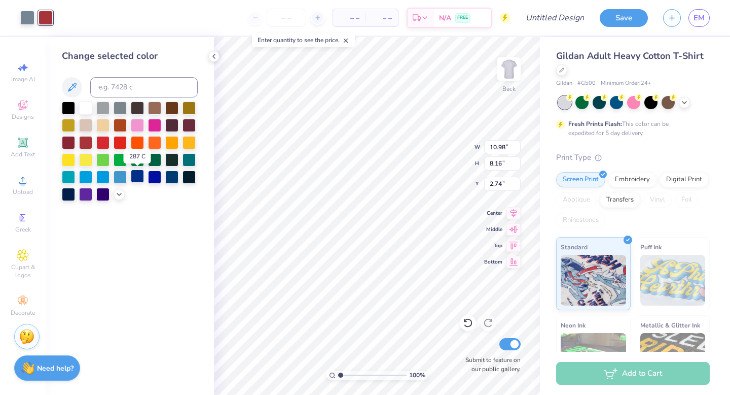
click at [137, 177] on div at bounding box center [137, 175] width 13 height 13
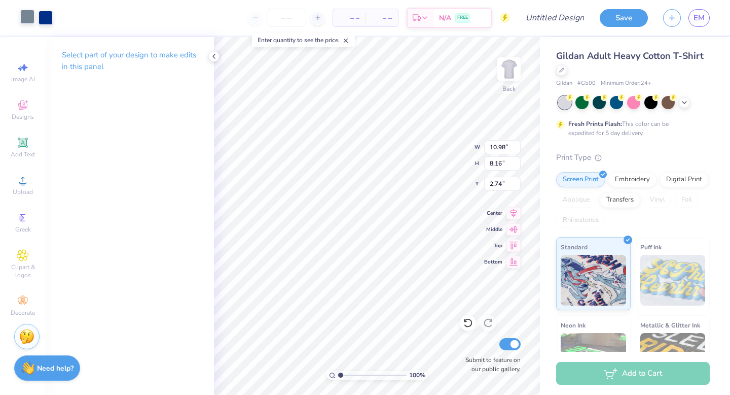
click at [30, 18] on div at bounding box center [27, 17] width 14 height 14
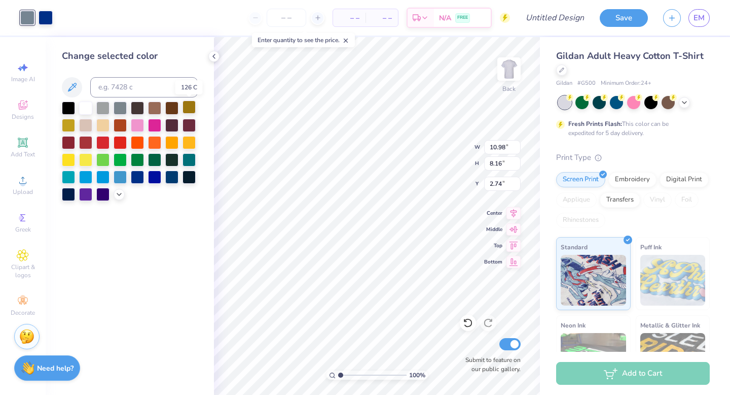
click at [190, 107] on div at bounding box center [189, 106] width 13 height 13
click at [172, 179] on div at bounding box center [171, 175] width 13 height 13
click at [140, 177] on div at bounding box center [137, 175] width 13 height 13
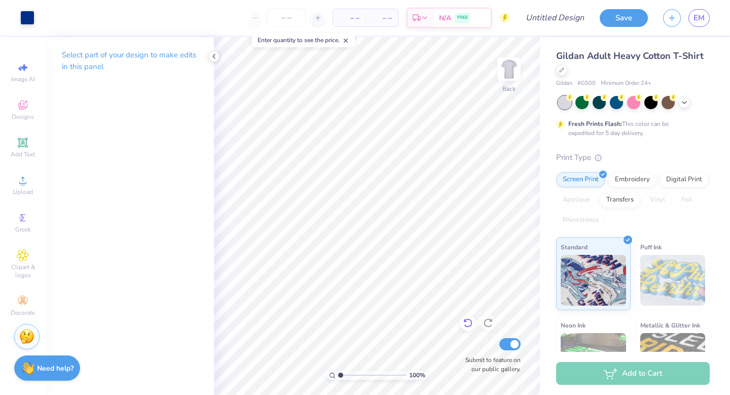
click at [466, 321] on icon at bounding box center [466, 321] width 2 height 2
click at [466, 320] on icon at bounding box center [468, 323] width 10 height 10
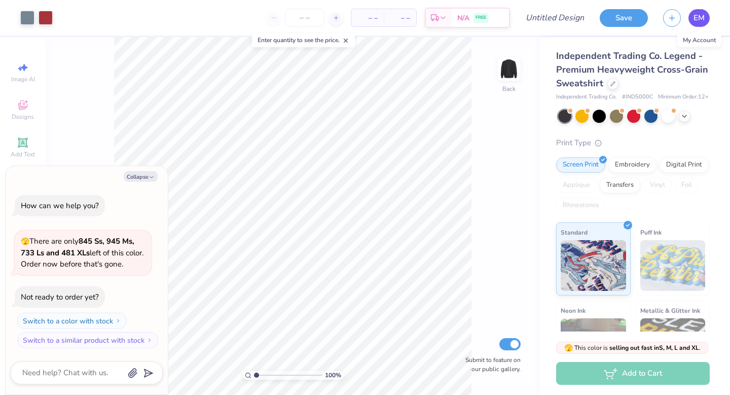
click at [697, 17] on span "EM" at bounding box center [699, 18] width 11 height 12
